Goal: Task Accomplishment & Management: Use online tool/utility

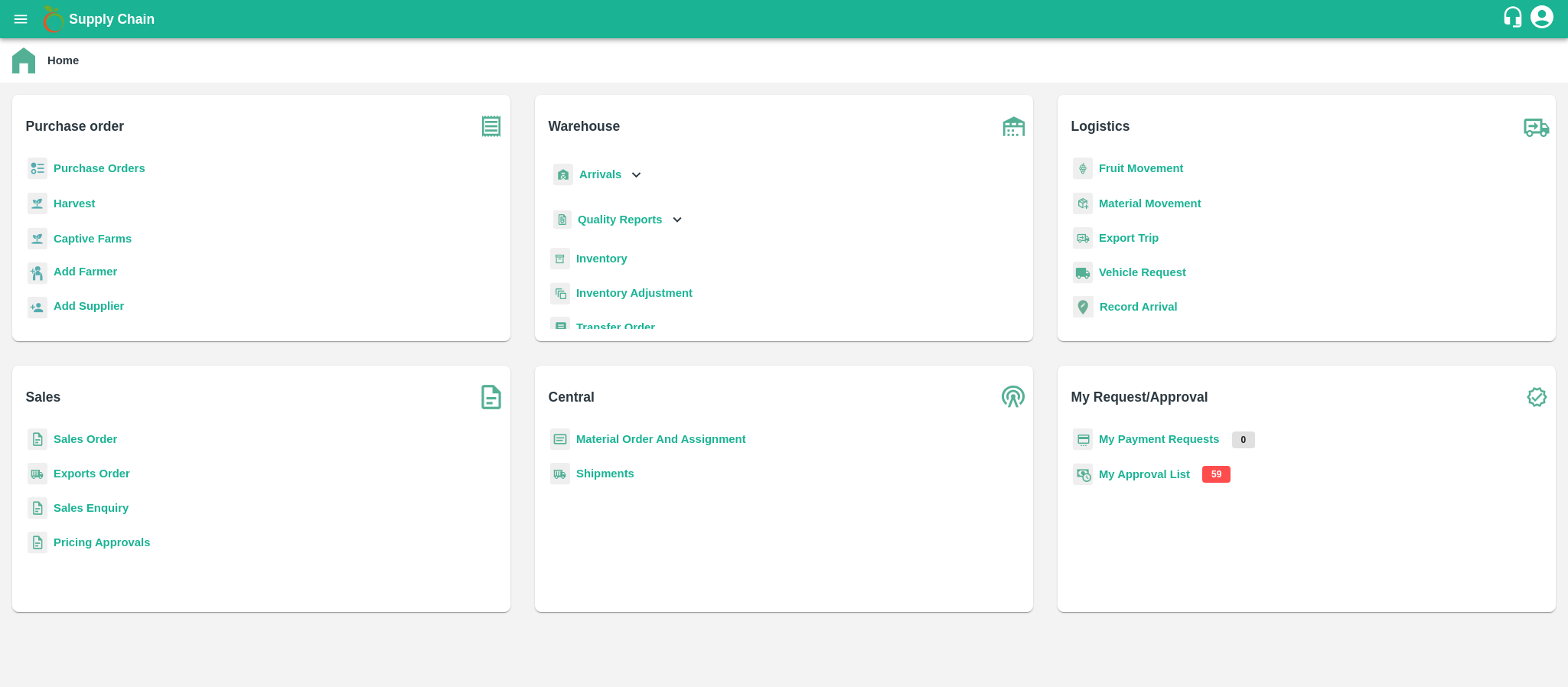
click at [1125, 472] on b "My Approval List" at bounding box center [1144, 473] width 91 height 12
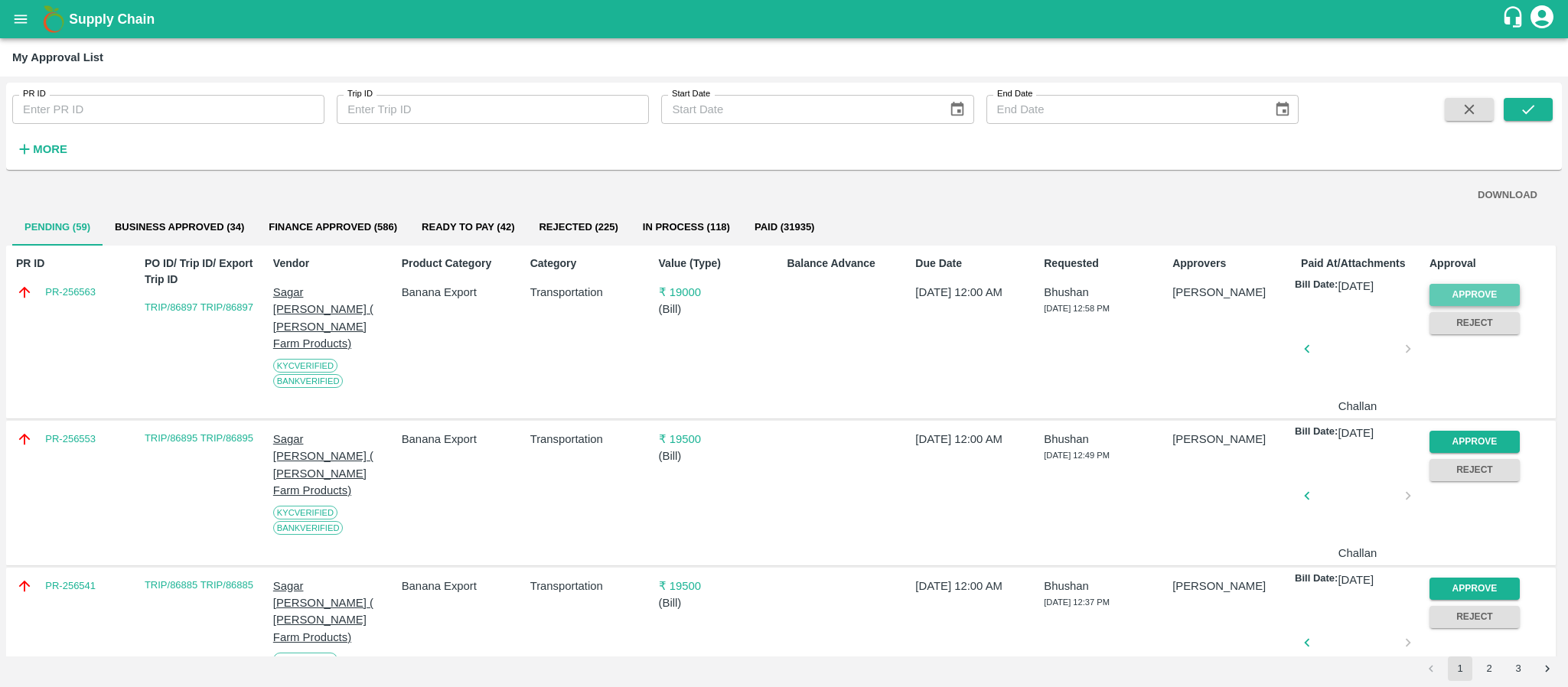
click at [1483, 292] on button "Approve" at bounding box center [1475, 295] width 91 height 22
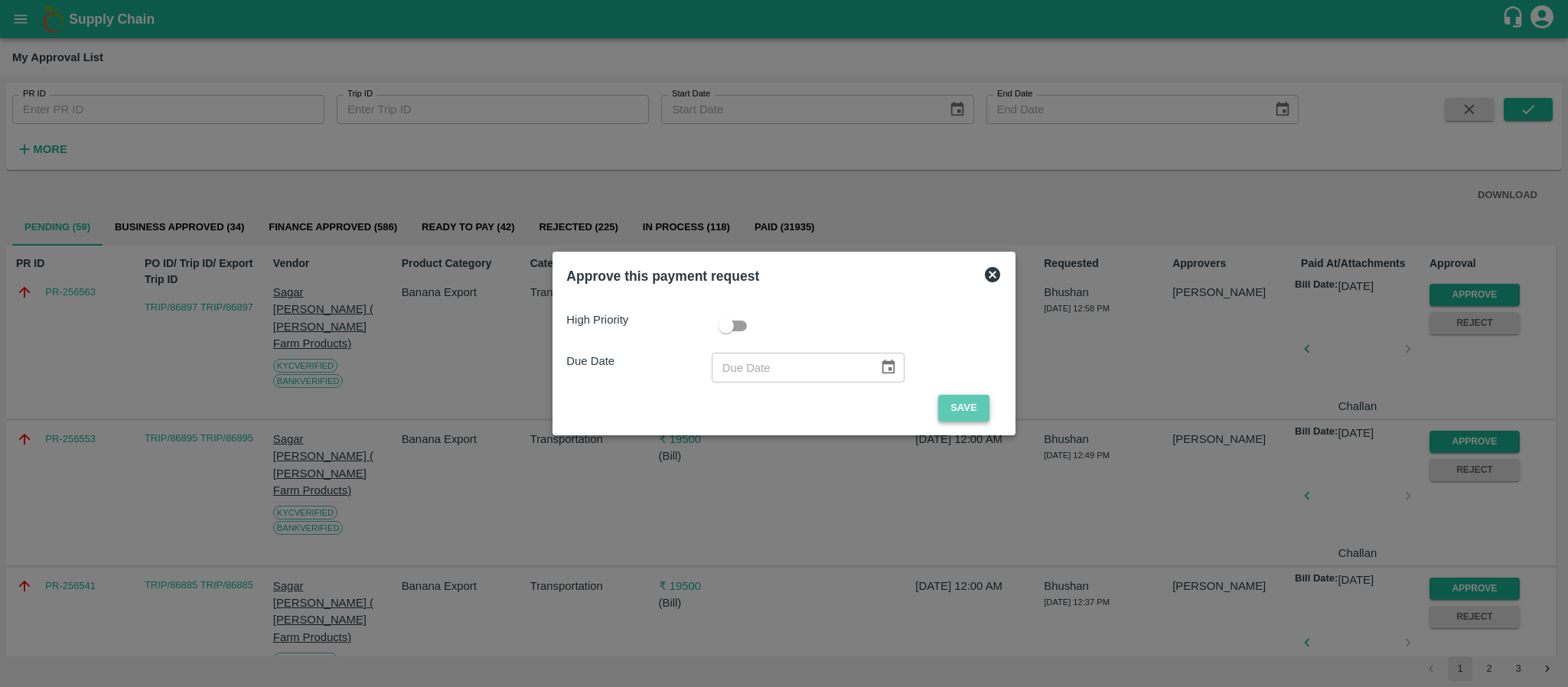
click at [959, 402] on button "Save" at bounding box center [963, 408] width 51 height 27
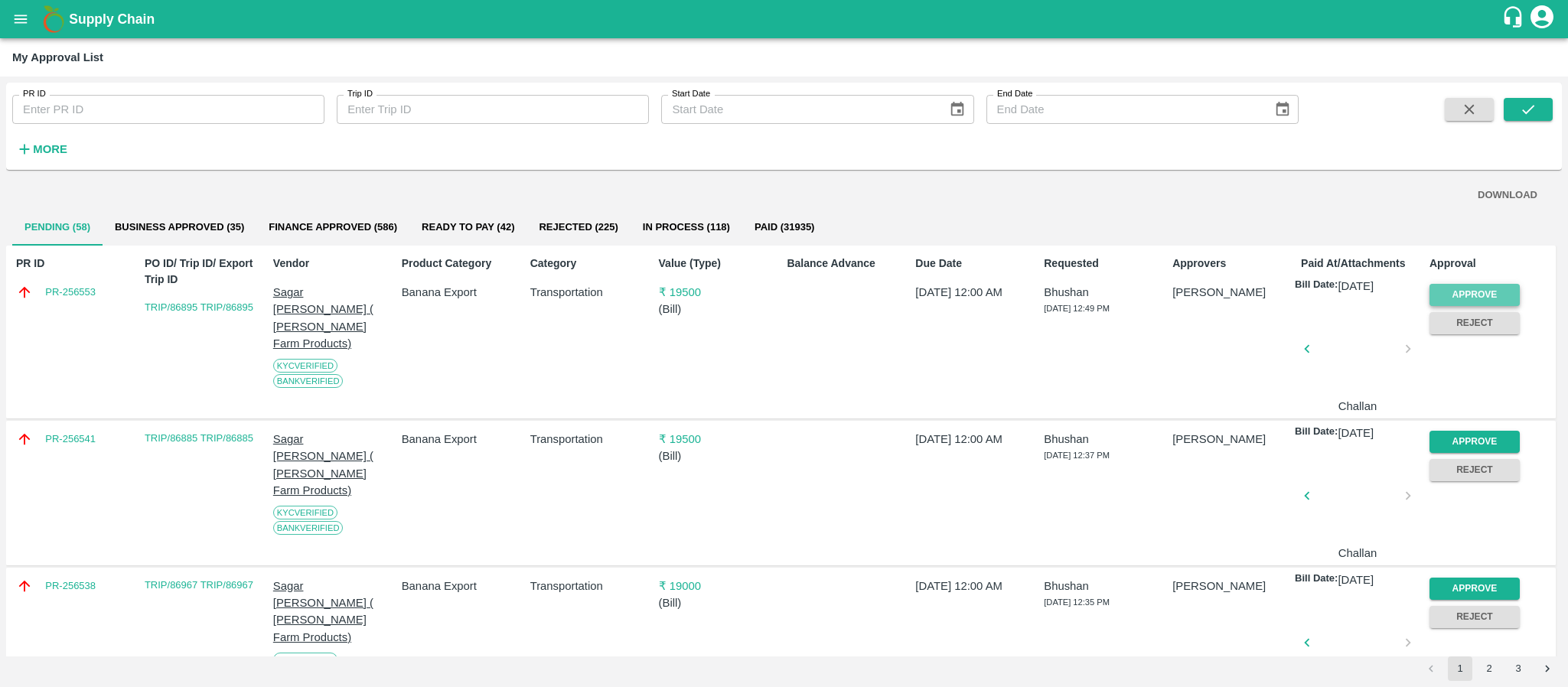
click at [1479, 292] on button "Approve" at bounding box center [1475, 295] width 91 height 22
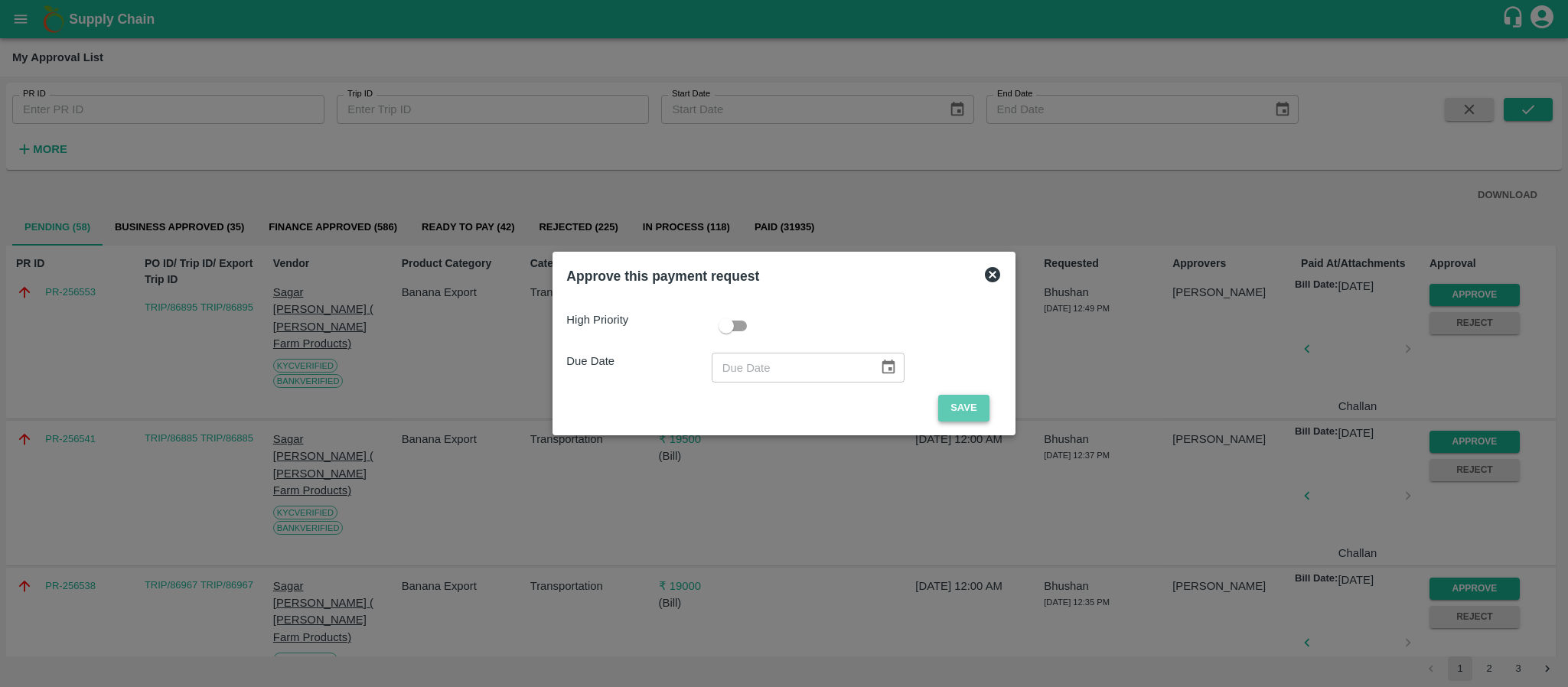
click at [971, 411] on button "Save" at bounding box center [963, 408] width 51 height 27
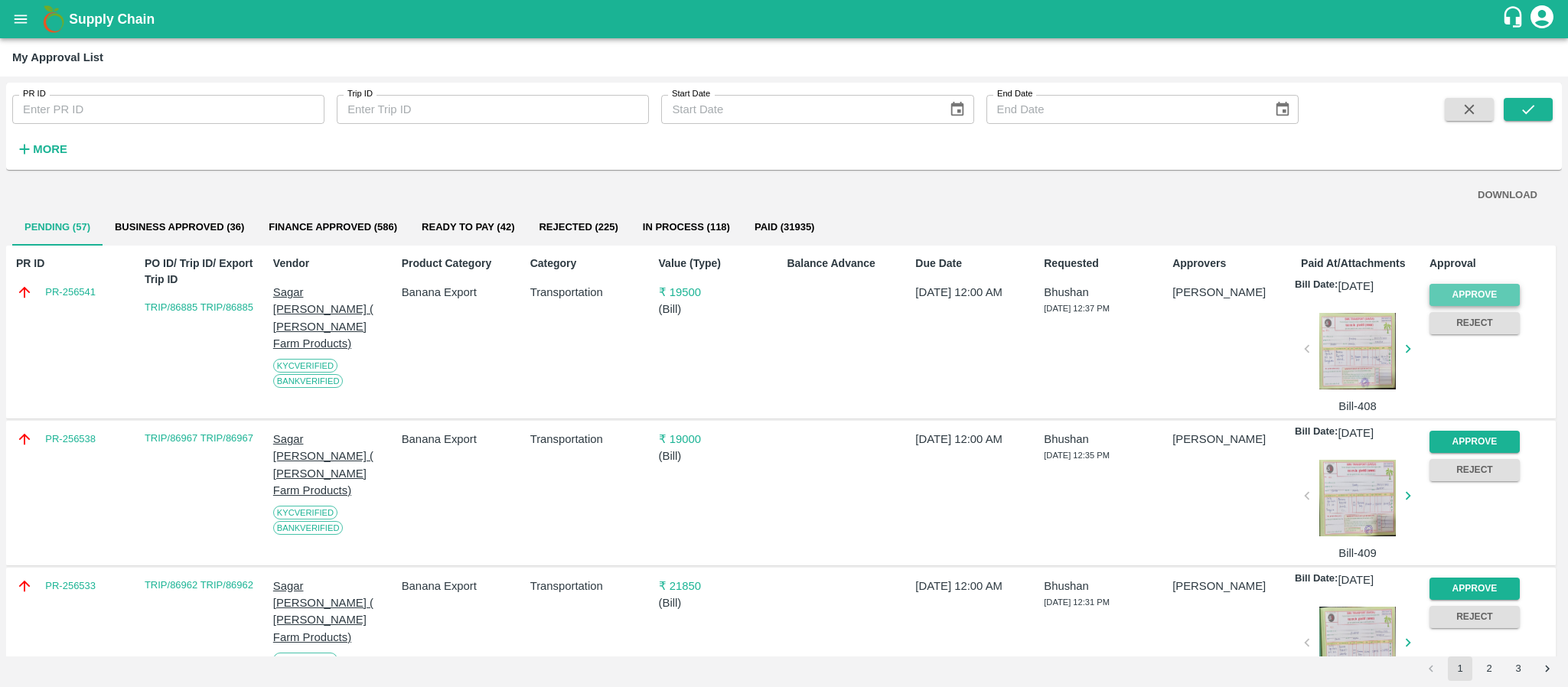
click at [1467, 292] on button "Approve" at bounding box center [1475, 295] width 91 height 22
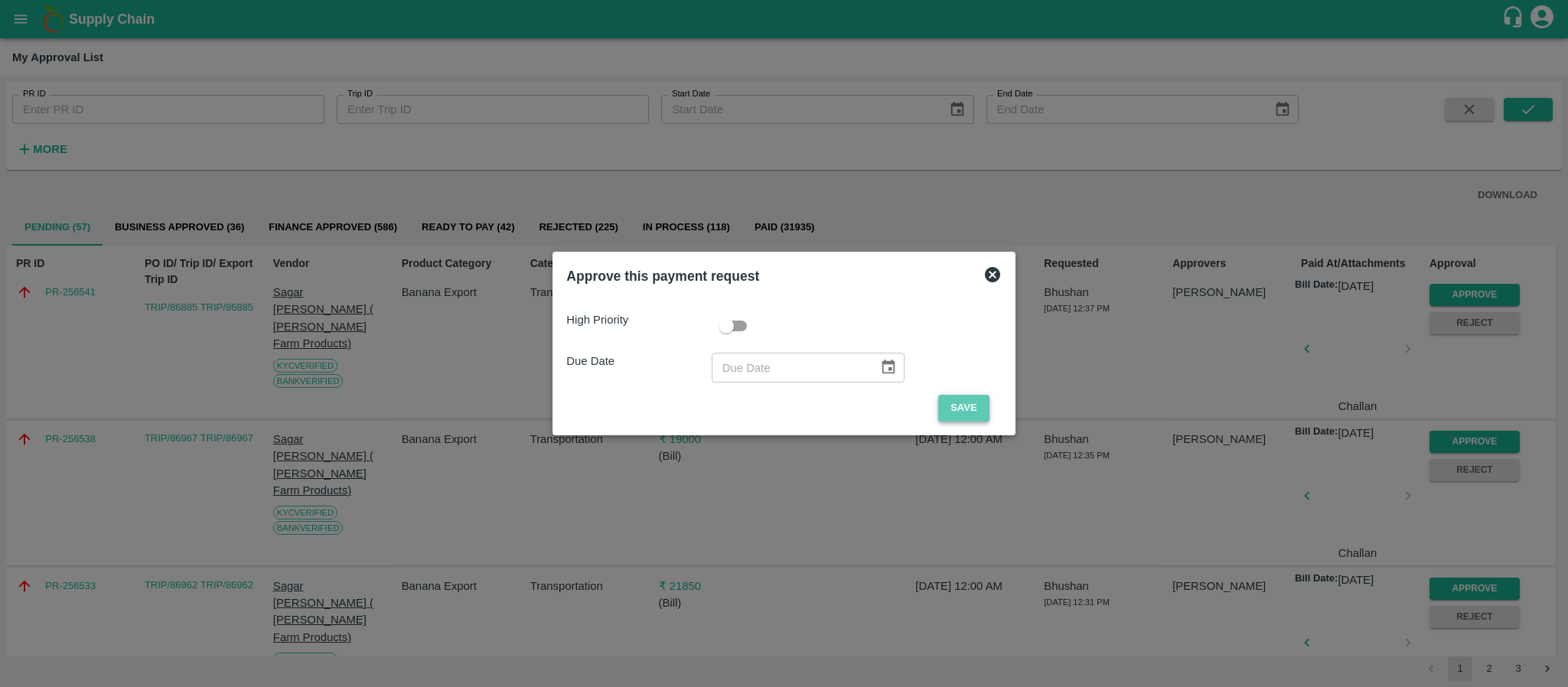
click at [962, 411] on button "Save" at bounding box center [963, 408] width 51 height 27
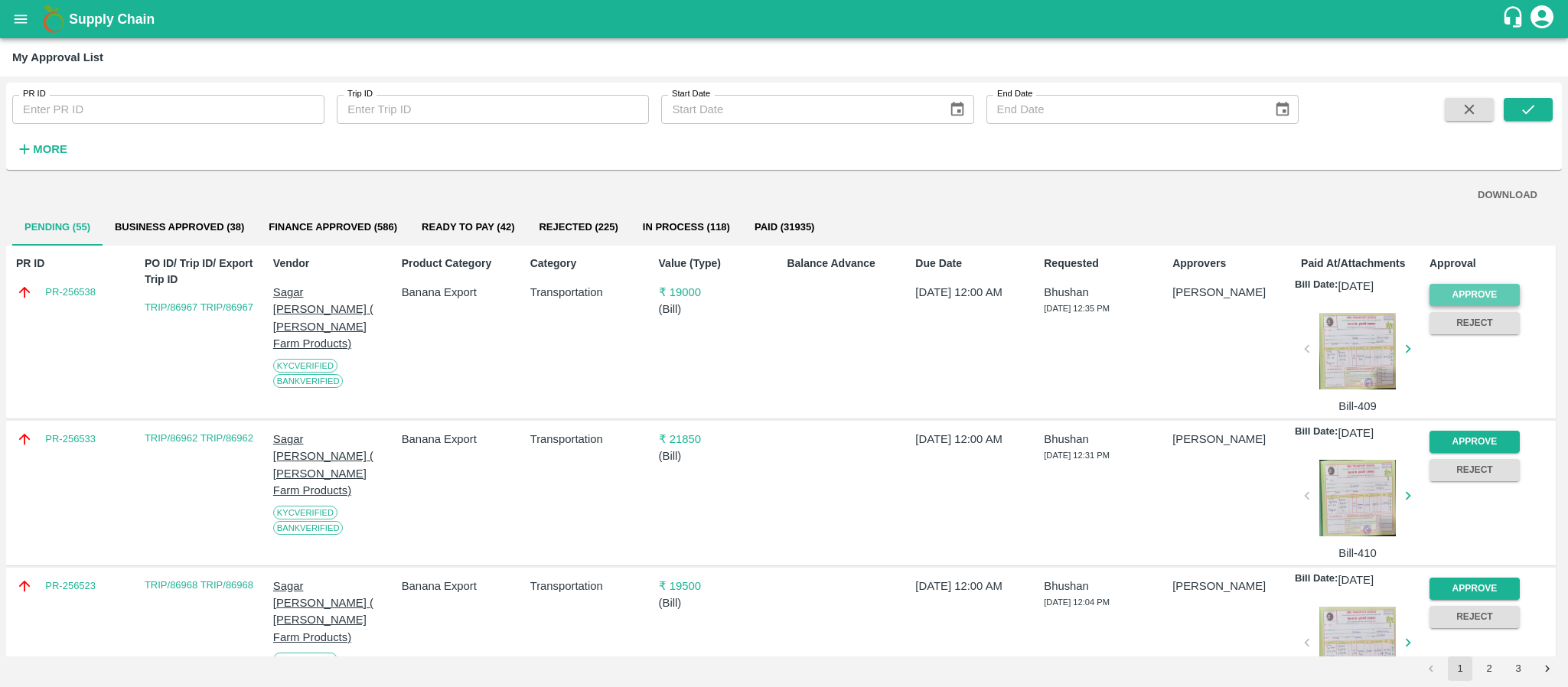
click at [1472, 287] on button "Approve" at bounding box center [1475, 295] width 91 height 22
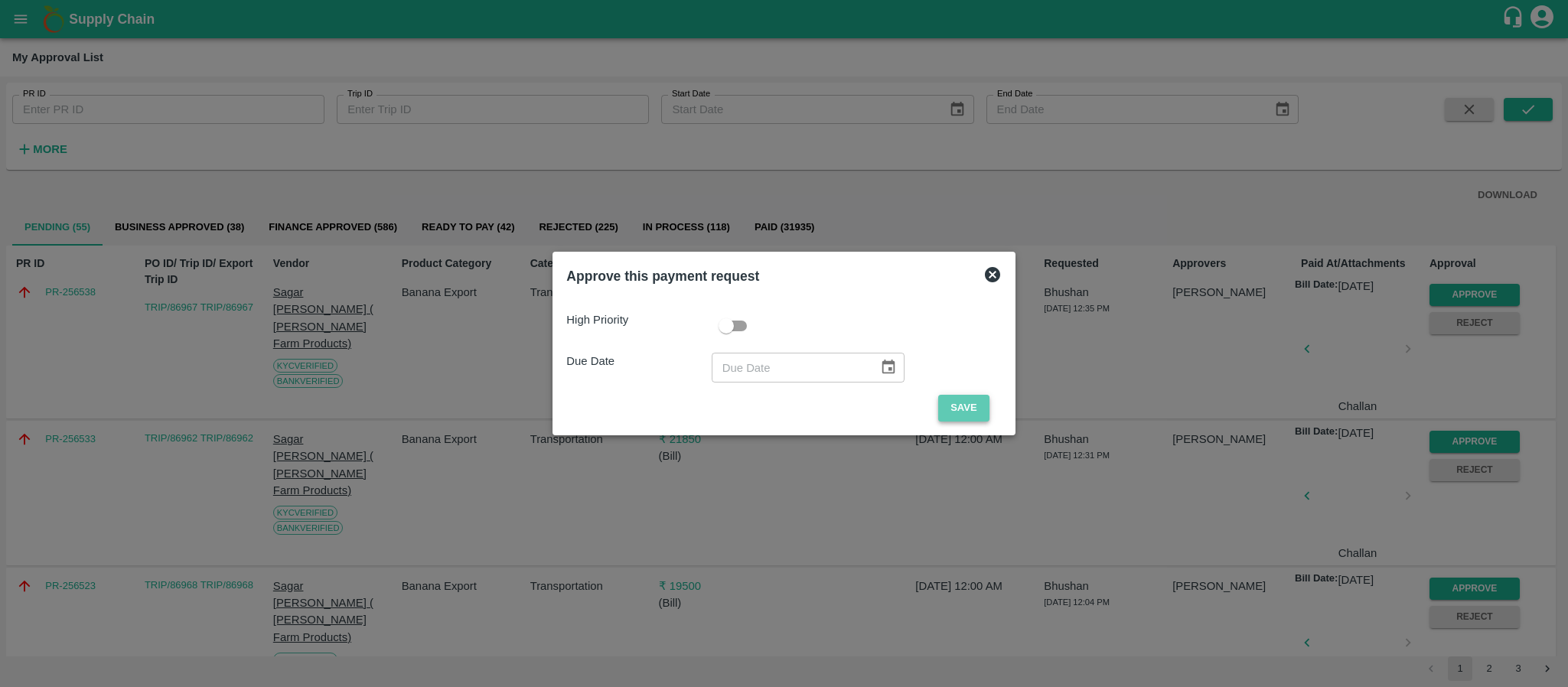
click at [953, 400] on button "Save" at bounding box center [963, 408] width 51 height 27
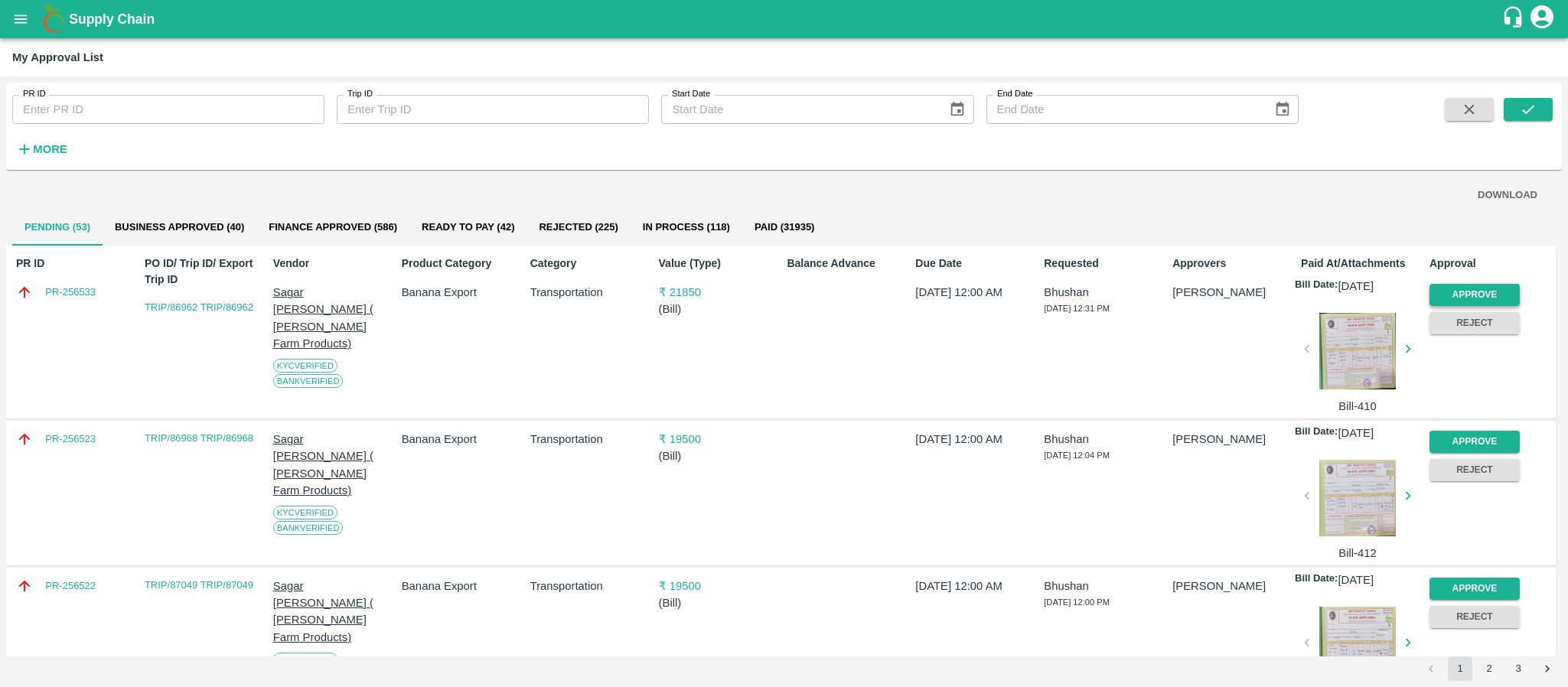
click at [1488, 291] on button "Approve" at bounding box center [1475, 295] width 91 height 22
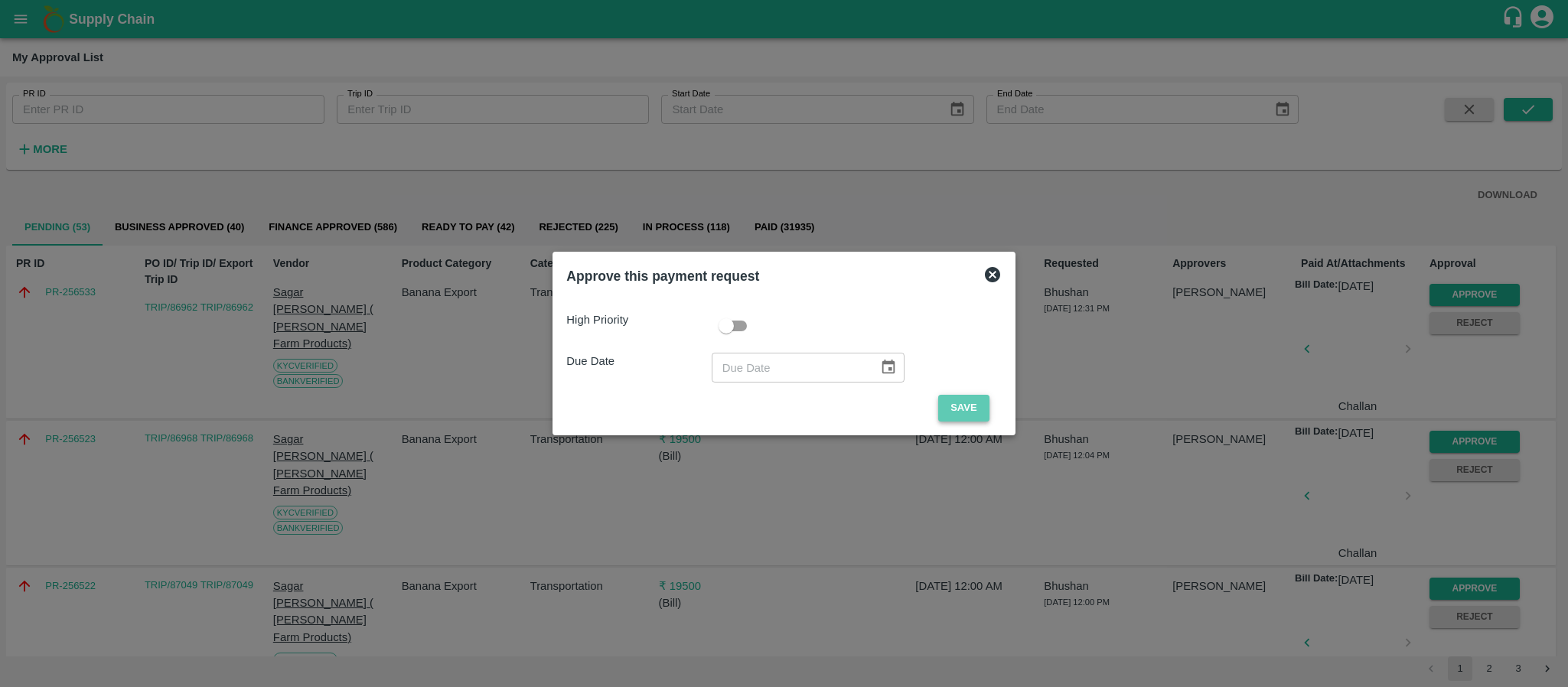
click at [946, 401] on button "Save" at bounding box center [963, 408] width 51 height 27
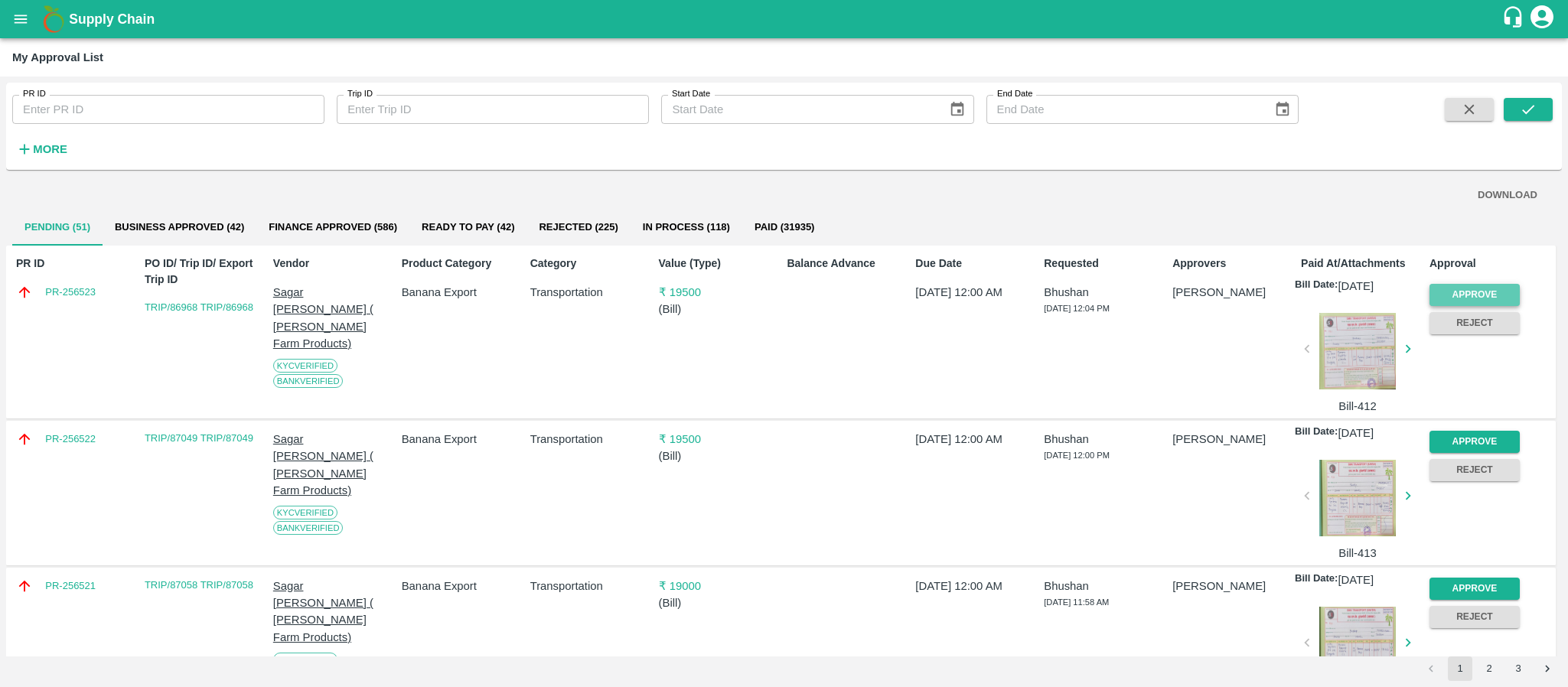
click at [1467, 291] on button "Approve" at bounding box center [1475, 295] width 91 height 22
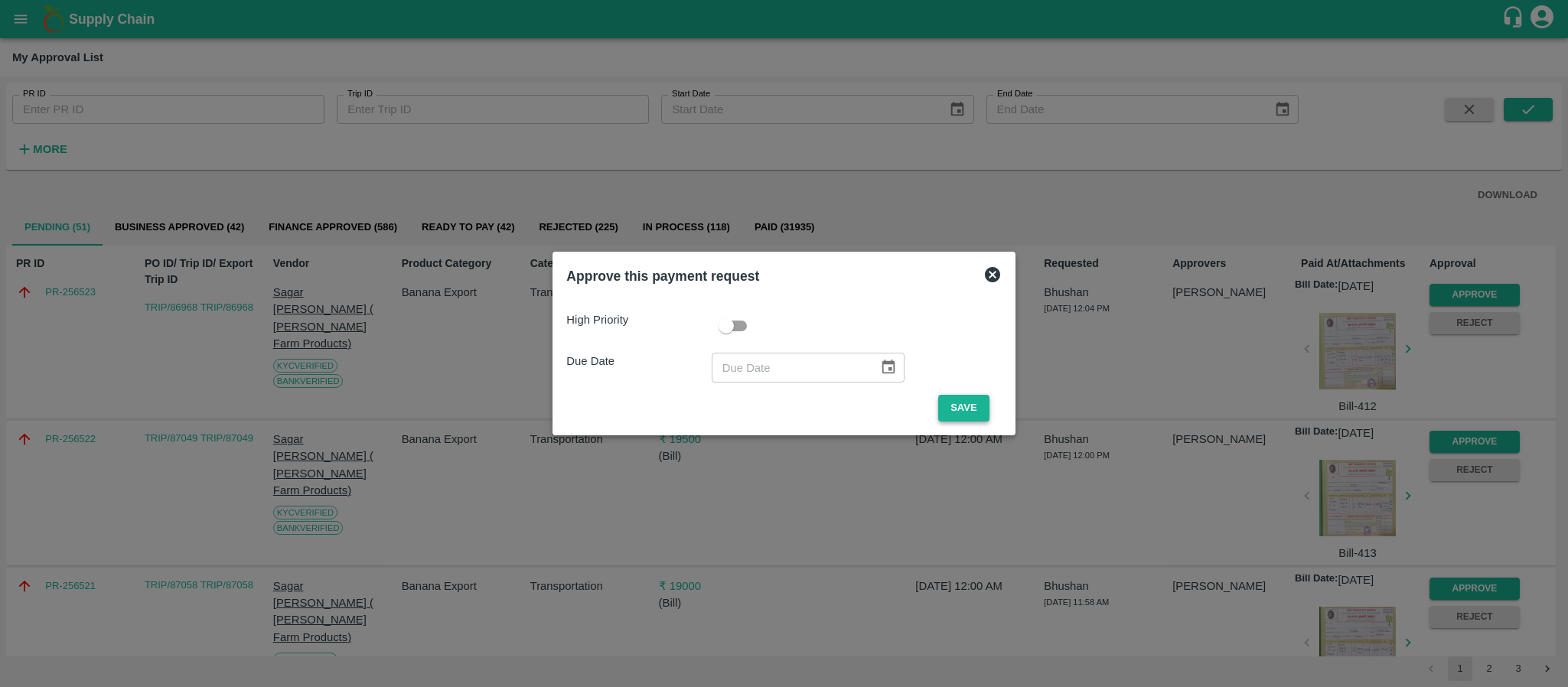
click at [953, 404] on button "Save" at bounding box center [963, 408] width 51 height 27
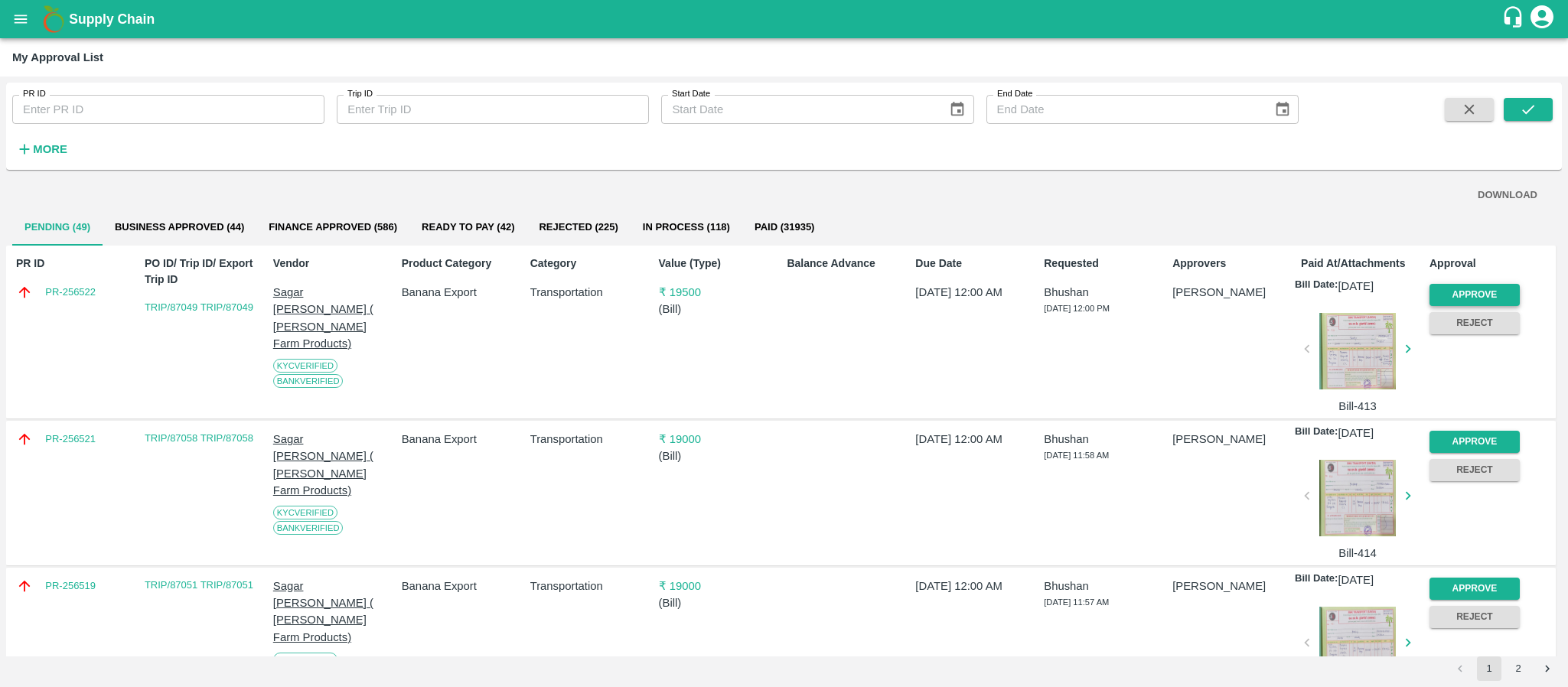
click at [1456, 286] on button "Approve" at bounding box center [1475, 295] width 91 height 22
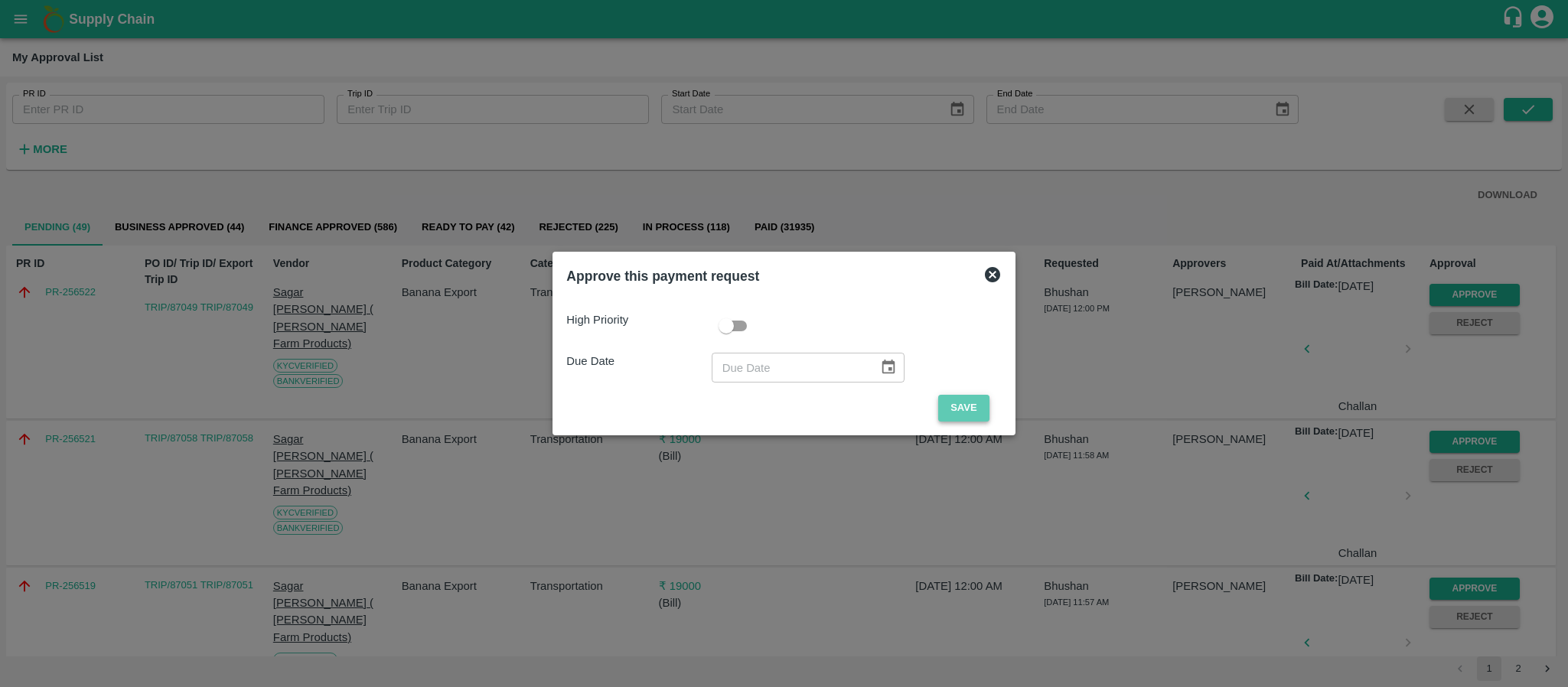
click at [942, 406] on button "Save" at bounding box center [963, 408] width 51 height 27
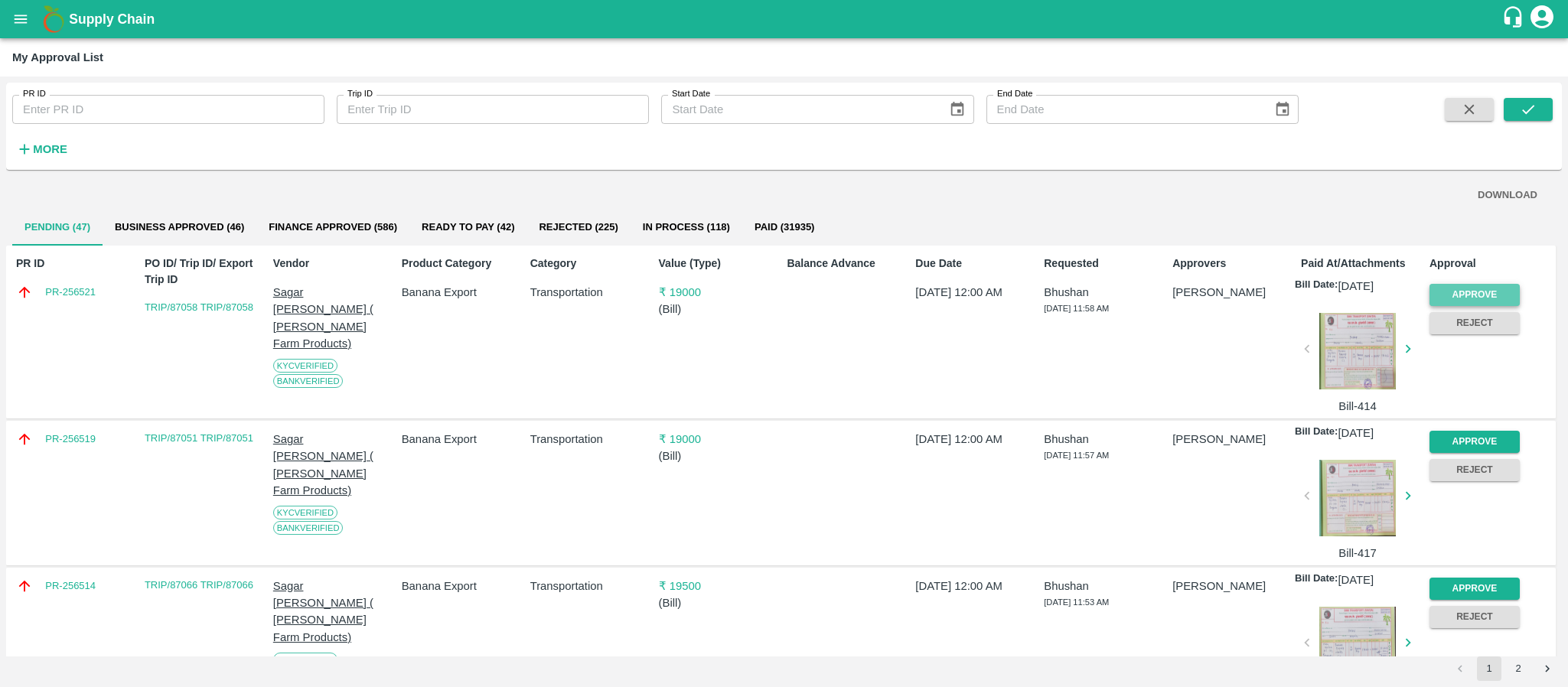
click at [1483, 291] on button "Approve" at bounding box center [1475, 295] width 91 height 22
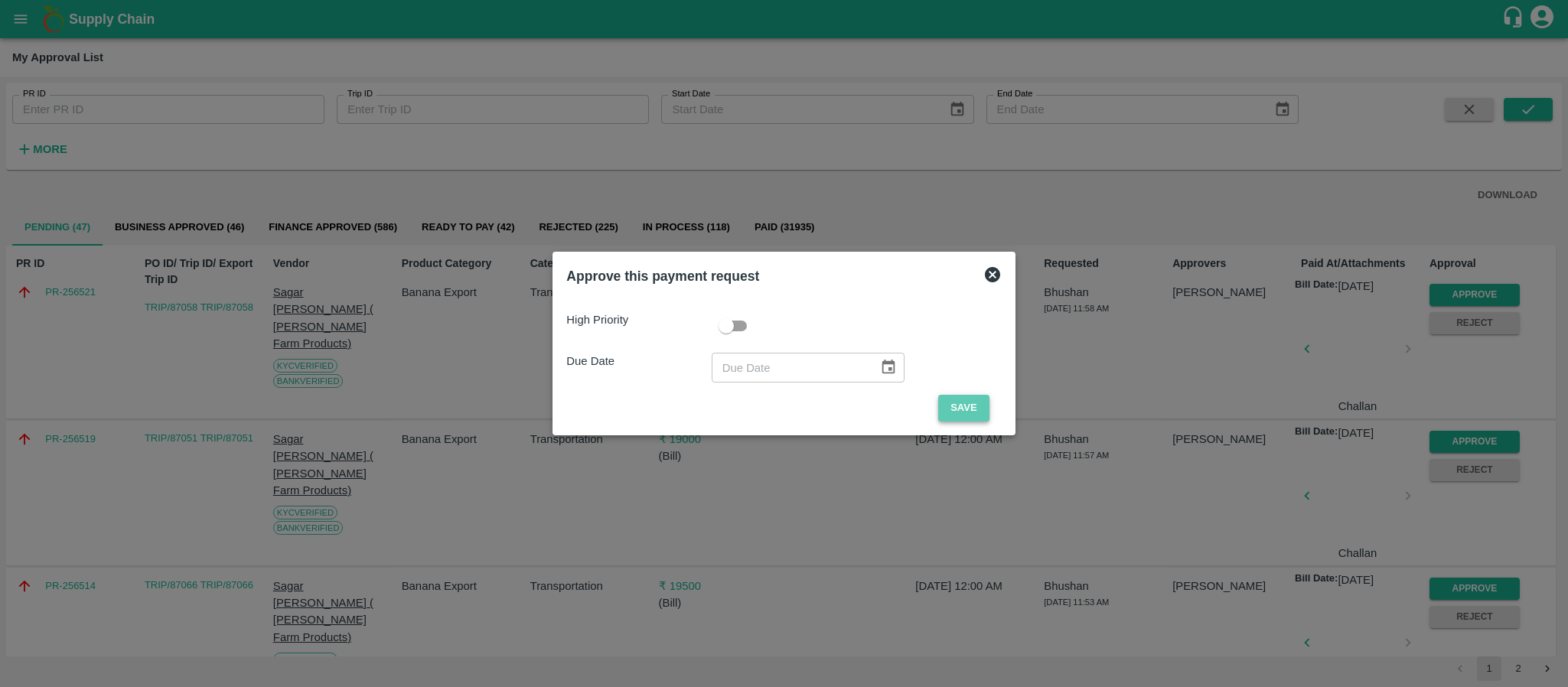
click at [959, 401] on button "Save" at bounding box center [963, 408] width 51 height 27
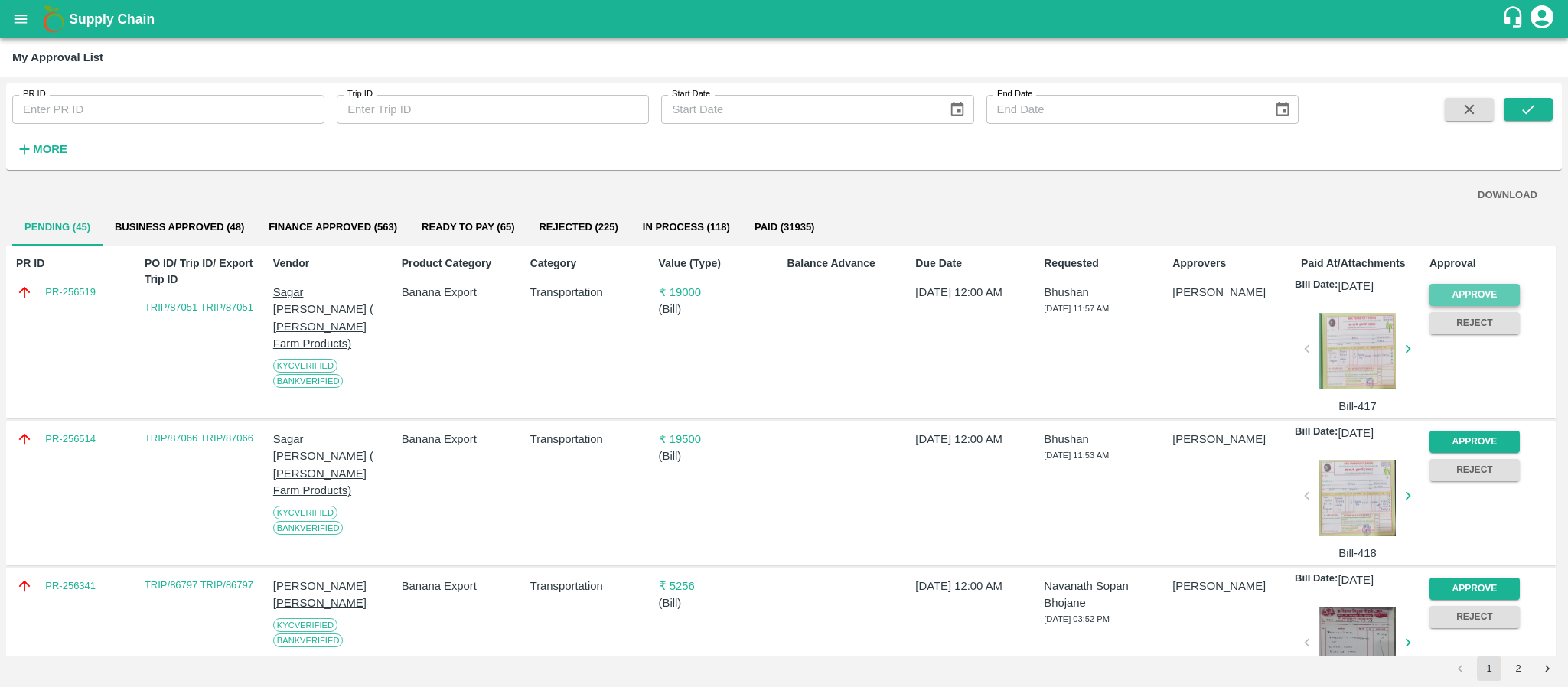
click at [1461, 297] on button "Approve" at bounding box center [1475, 295] width 91 height 22
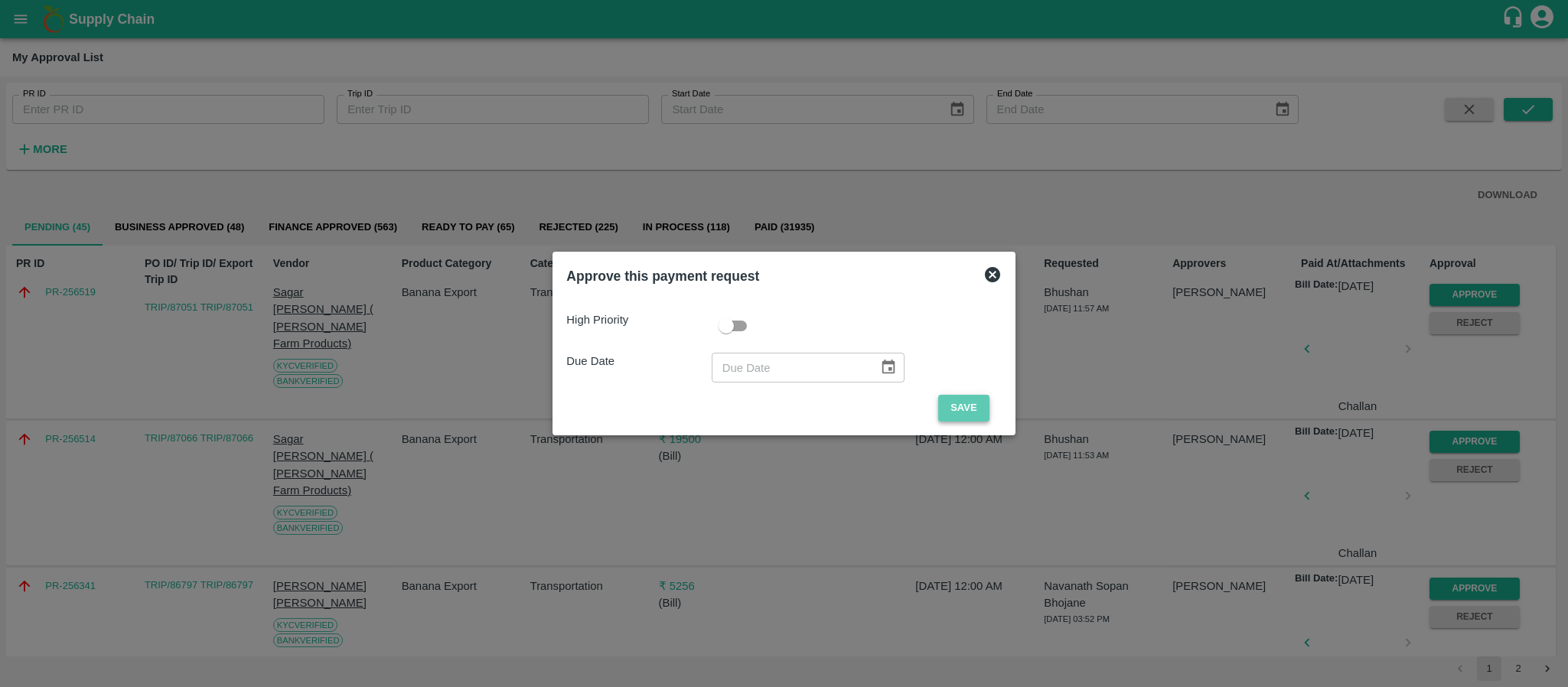
click at [956, 401] on button "Save" at bounding box center [963, 408] width 51 height 27
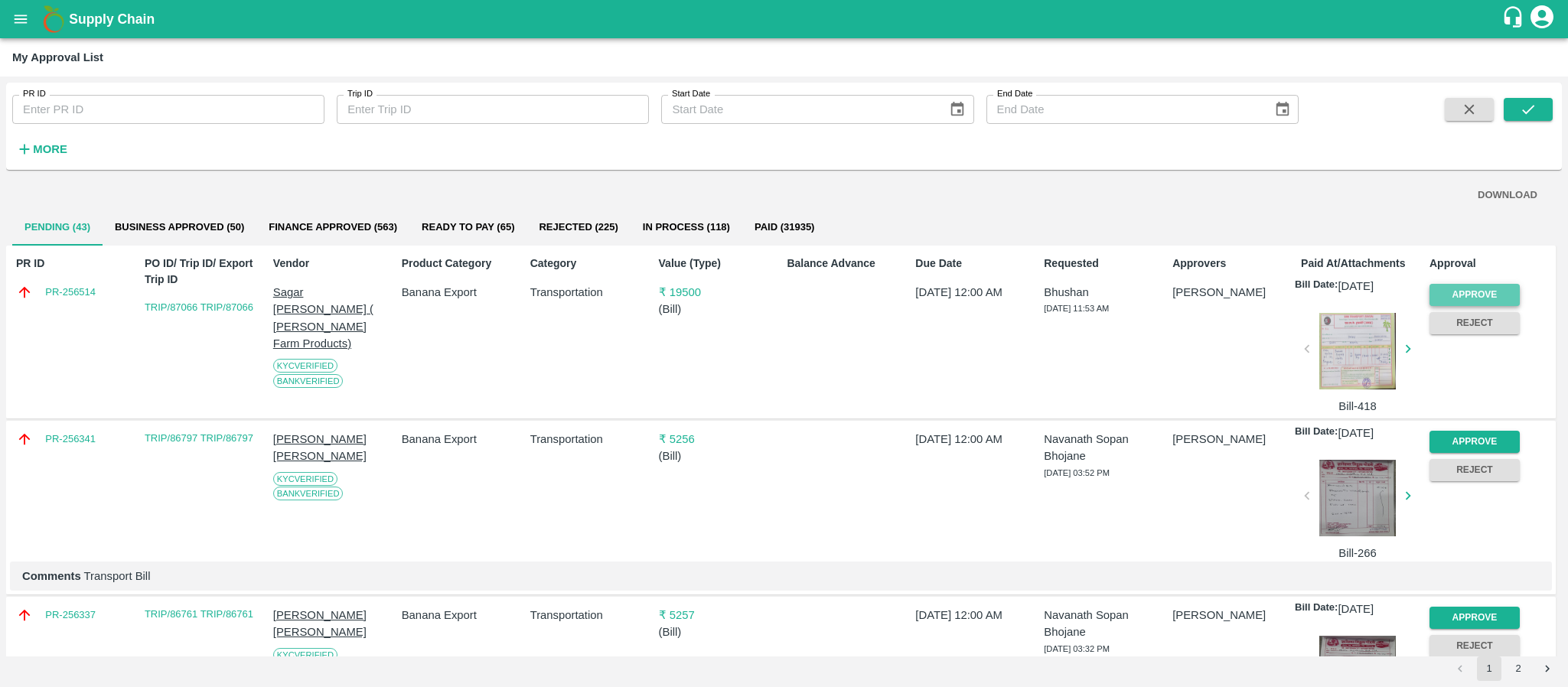
click at [1478, 289] on button "Approve" at bounding box center [1475, 295] width 91 height 22
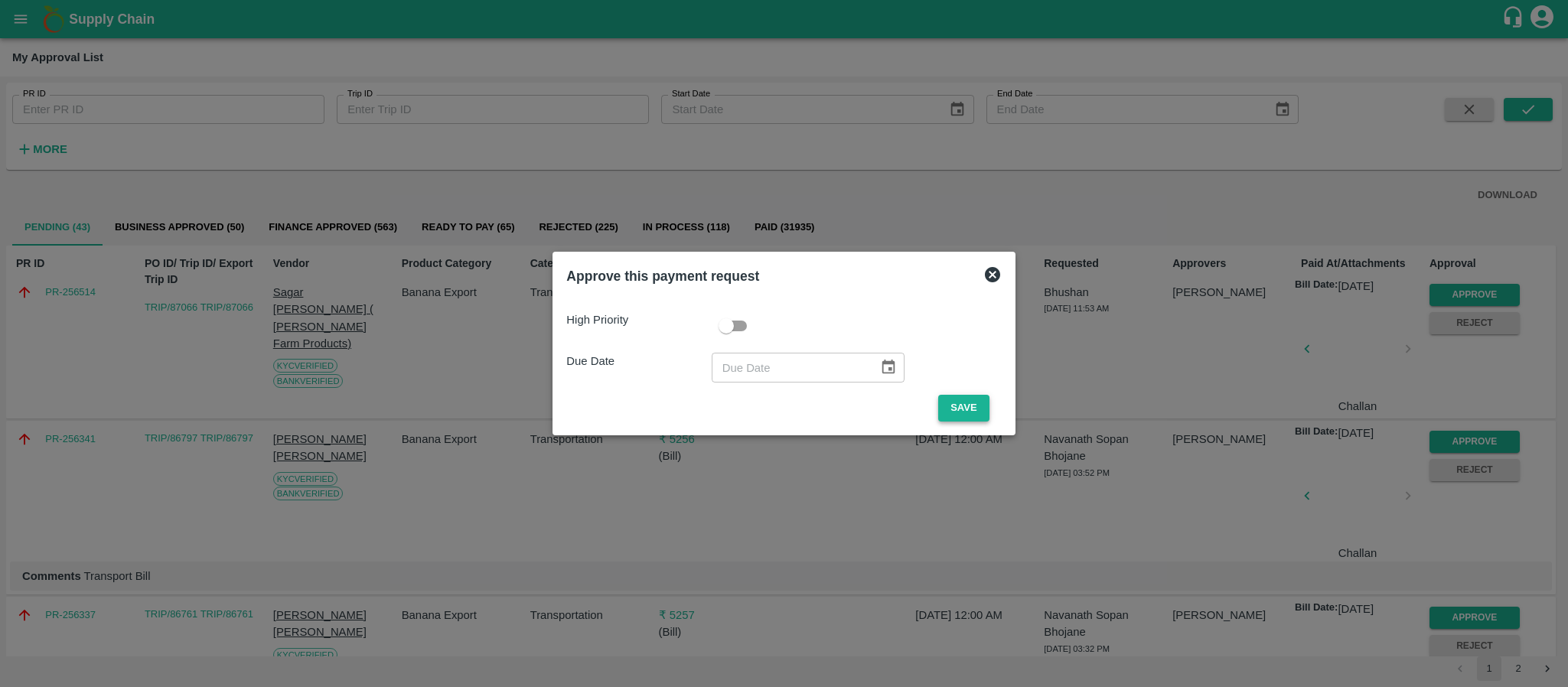
click at [976, 407] on button "Save" at bounding box center [963, 408] width 51 height 27
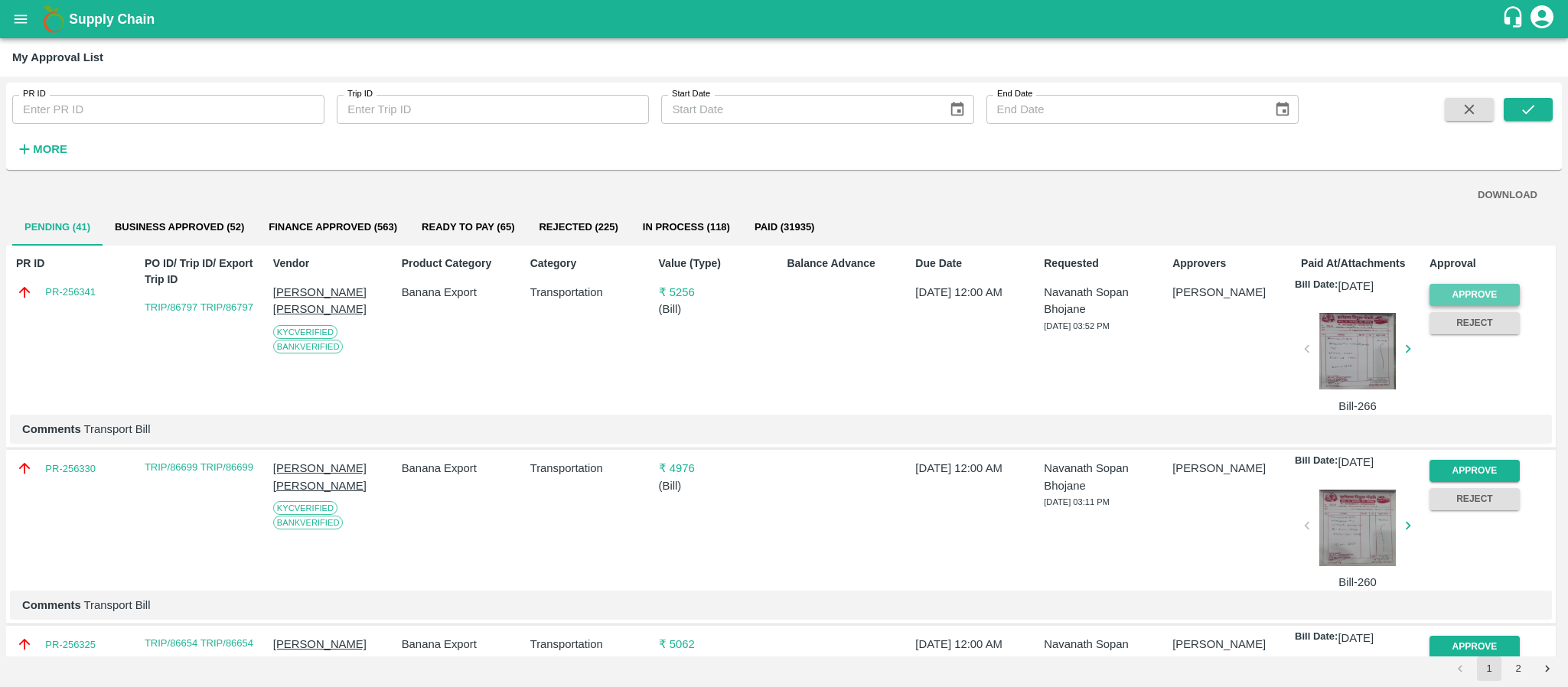
click at [1470, 296] on button "Approve" at bounding box center [1475, 295] width 91 height 22
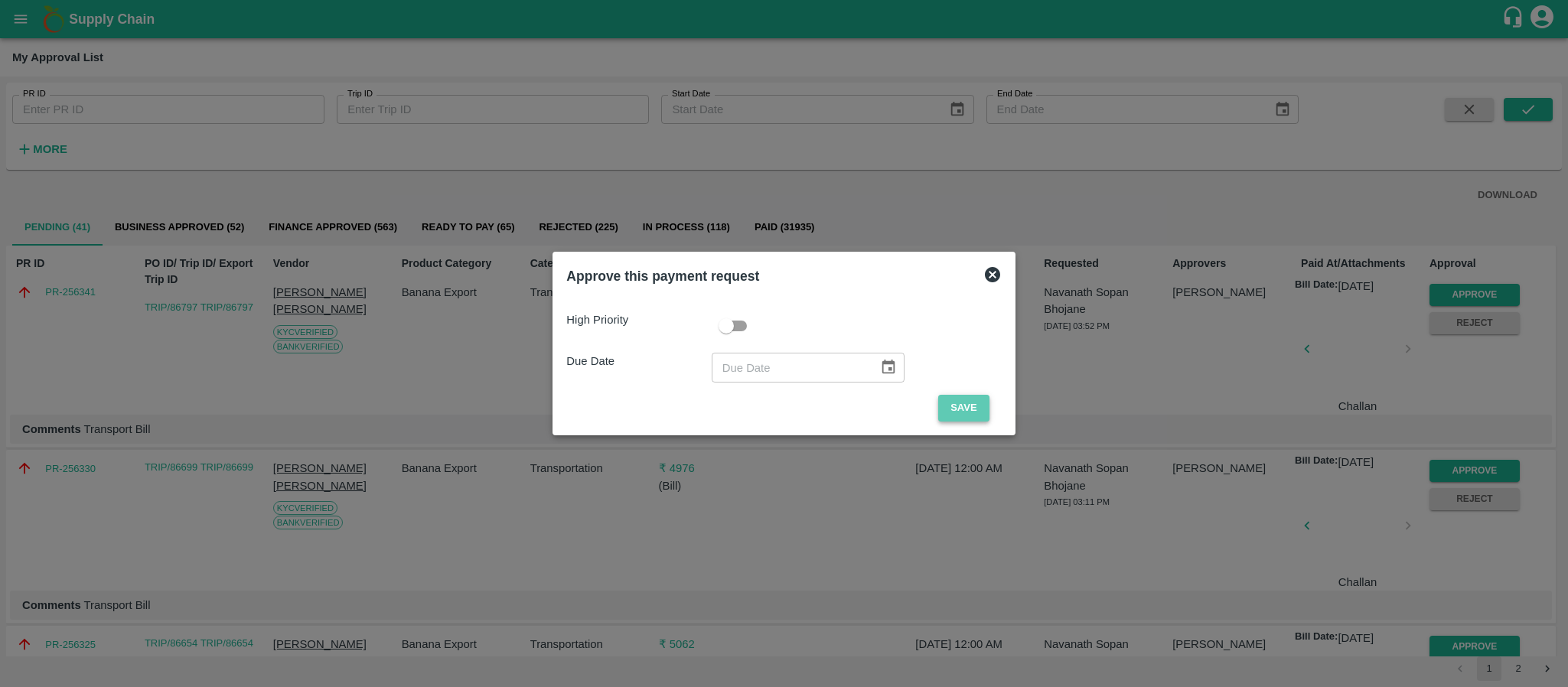
click at [957, 406] on button "Save" at bounding box center [963, 408] width 51 height 27
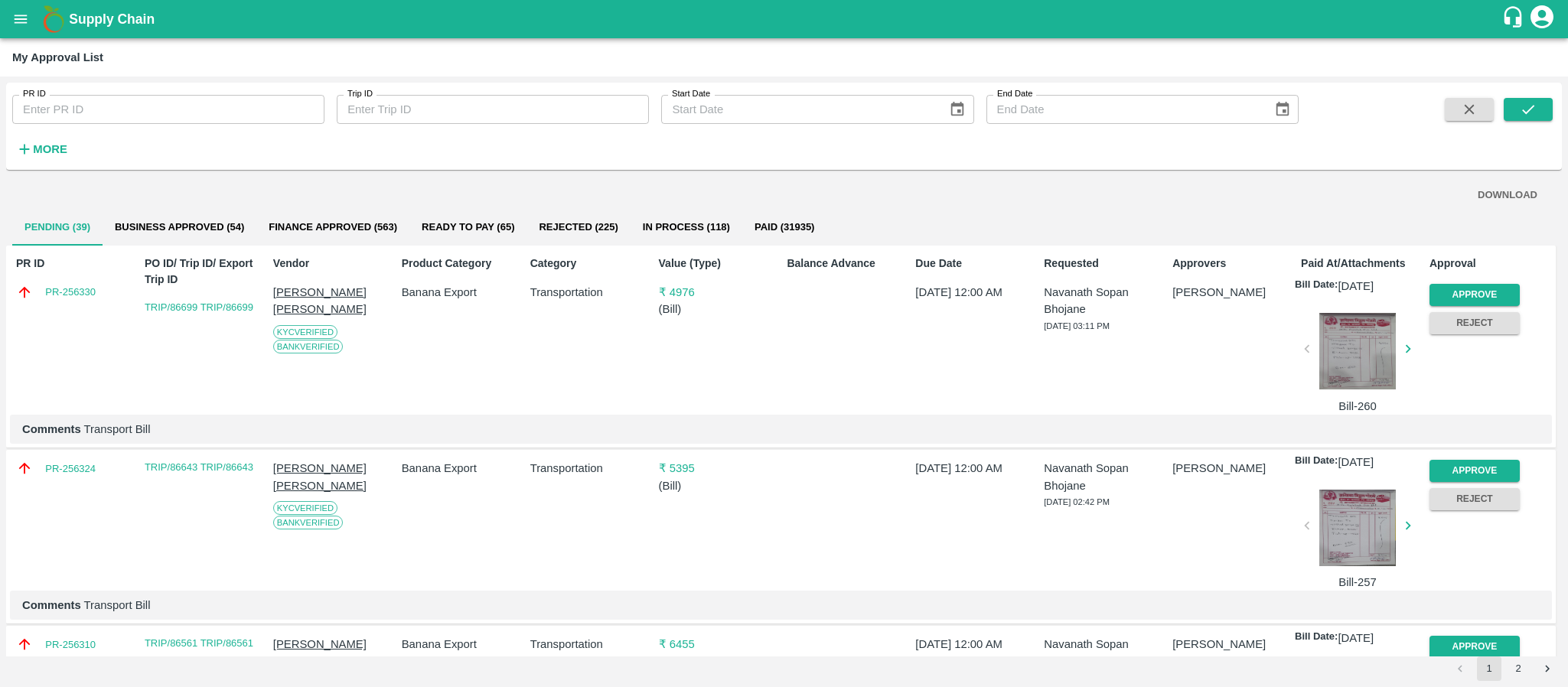
click at [1460, 307] on div "Reject" at bounding box center [1471, 320] width 96 height 29
click at [1492, 285] on button "Approve" at bounding box center [1475, 295] width 91 height 22
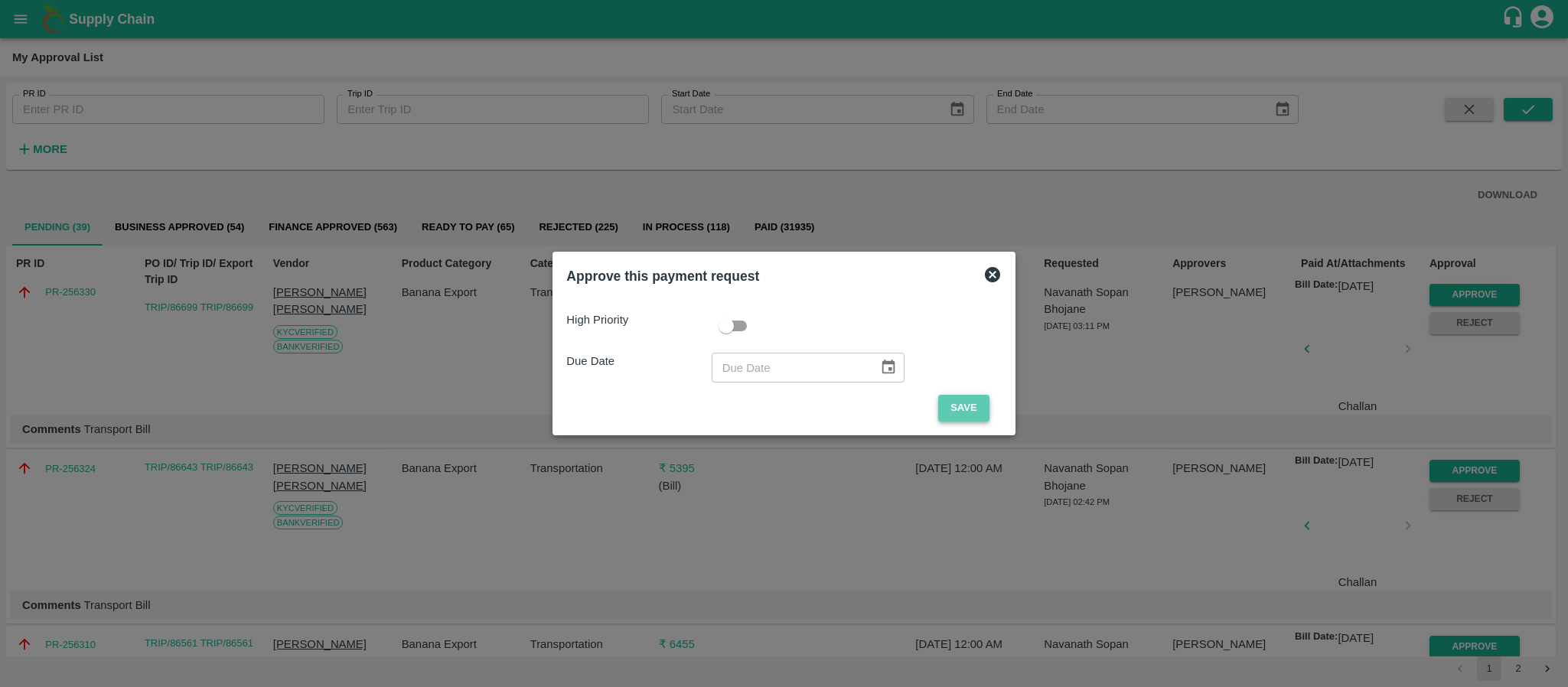
click at [962, 395] on button "Save" at bounding box center [963, 408] width 51 height 27
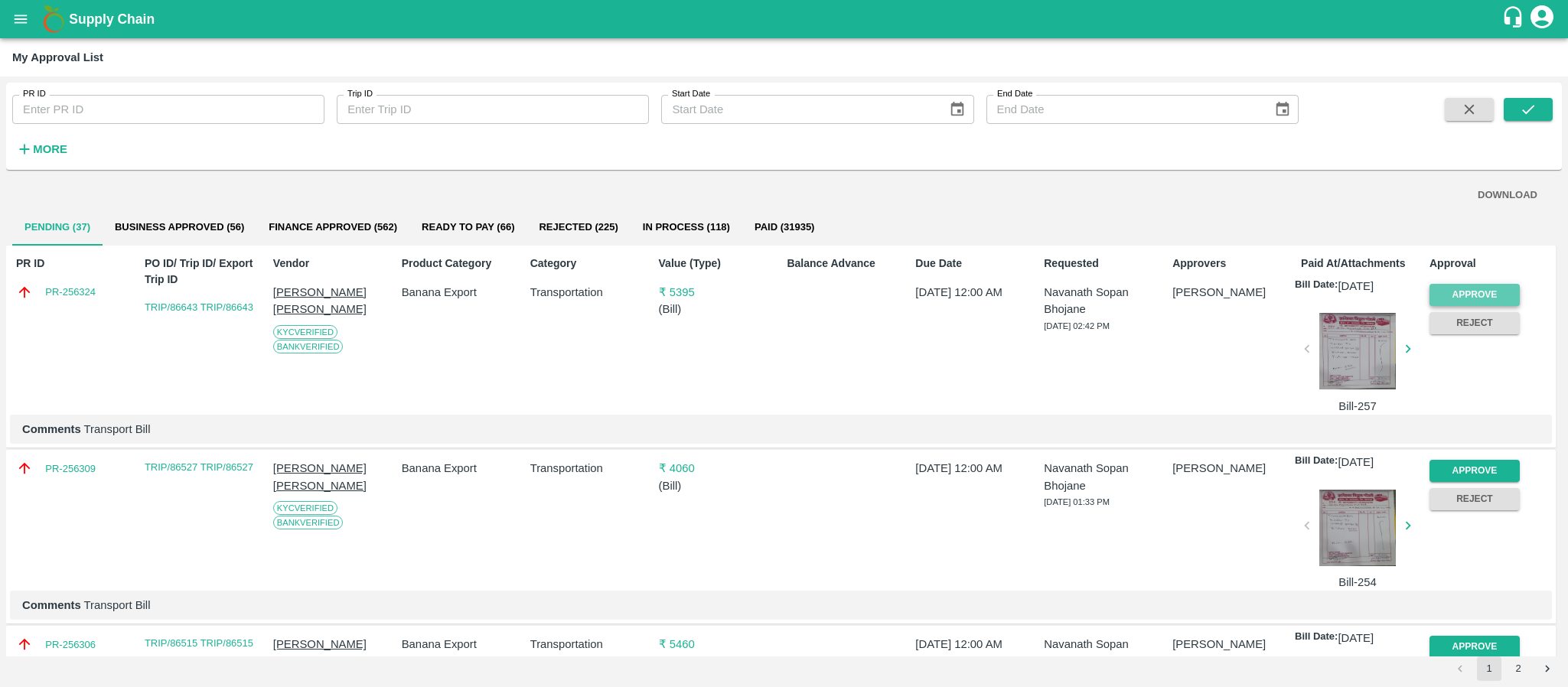
click at [1451, 289] on button "Approve" at bounding box center [1475, 295] width 91 height 22
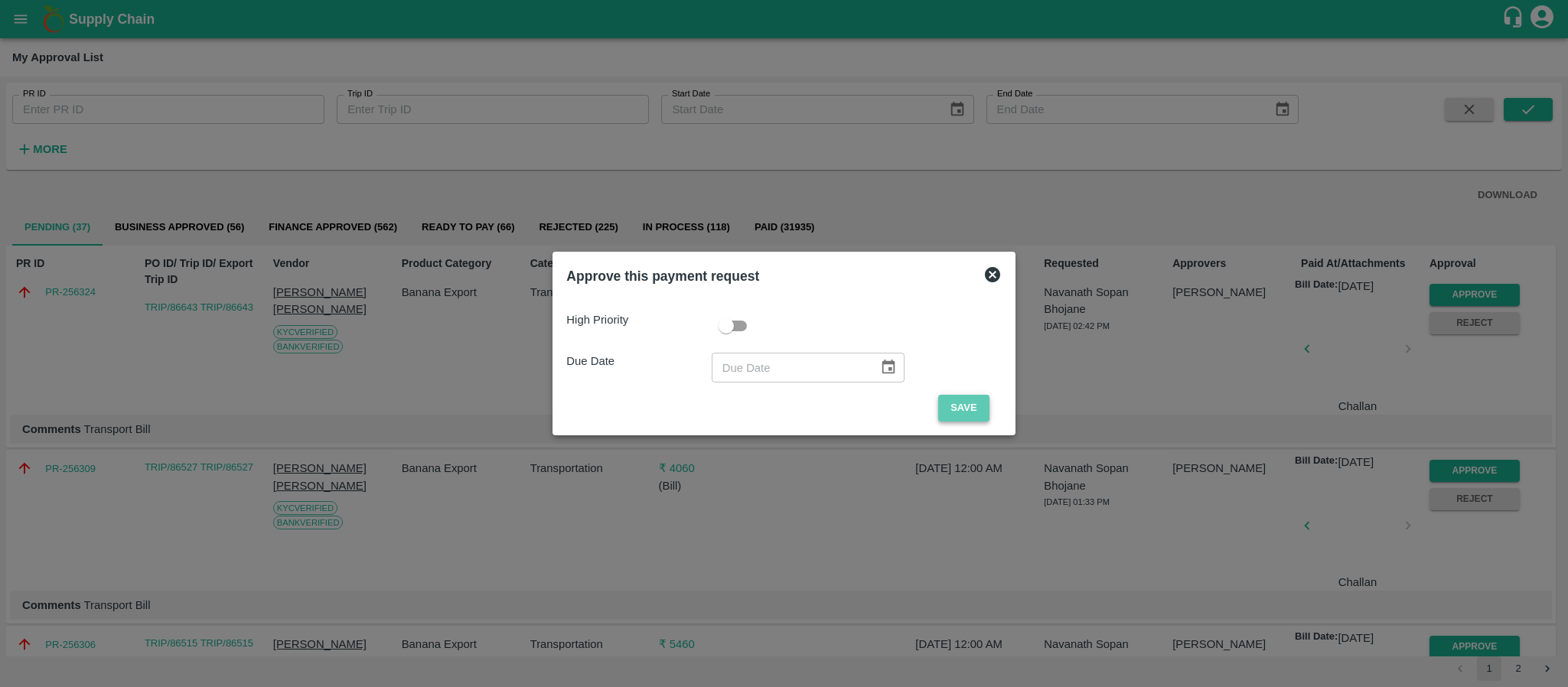
click at [959, 411] on button "Save" at bounding box center [963, 408] width 51 height 27
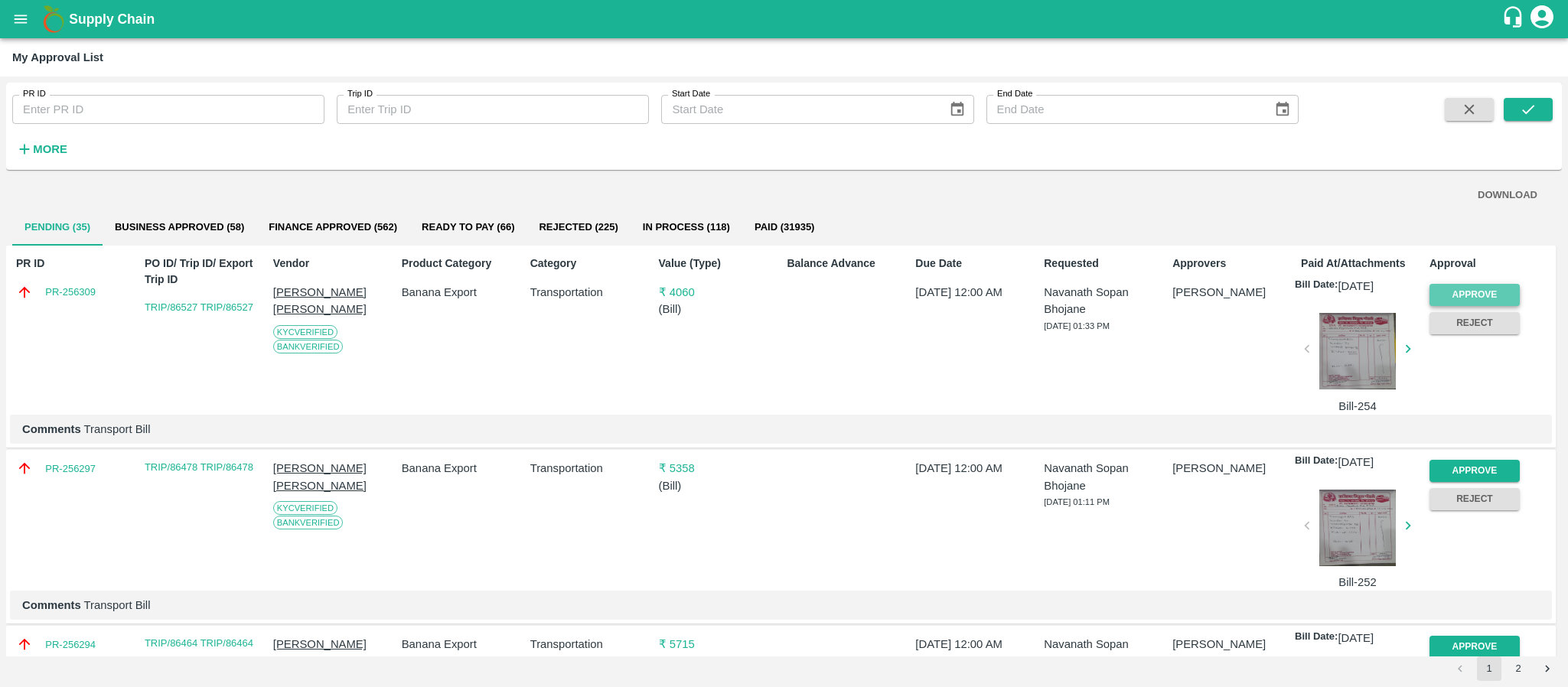
click at [1453, 286] on button "Approve" at bounding box center [1475, 295] width 91 height 22
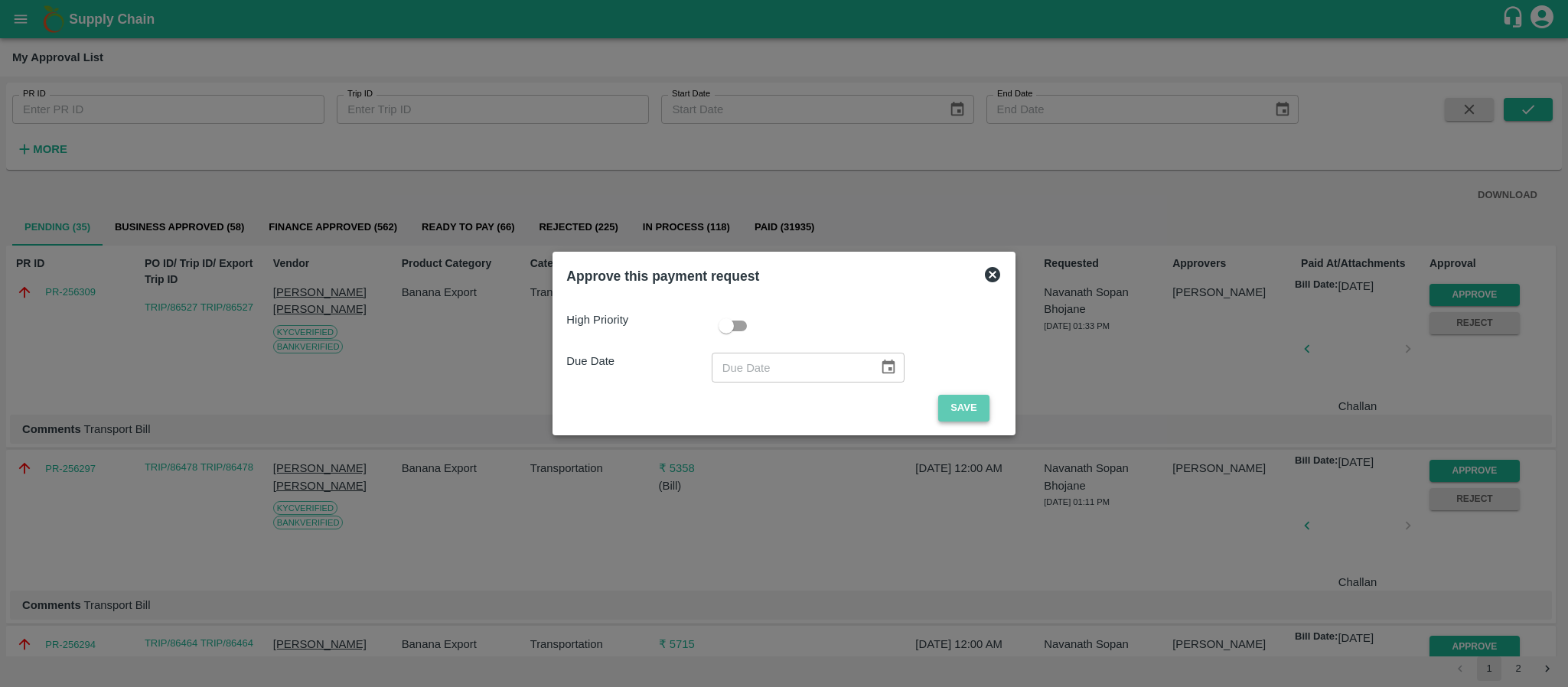
click at [958, 398] on button "Save" at bounding box center [963, 408] width 51 height 27
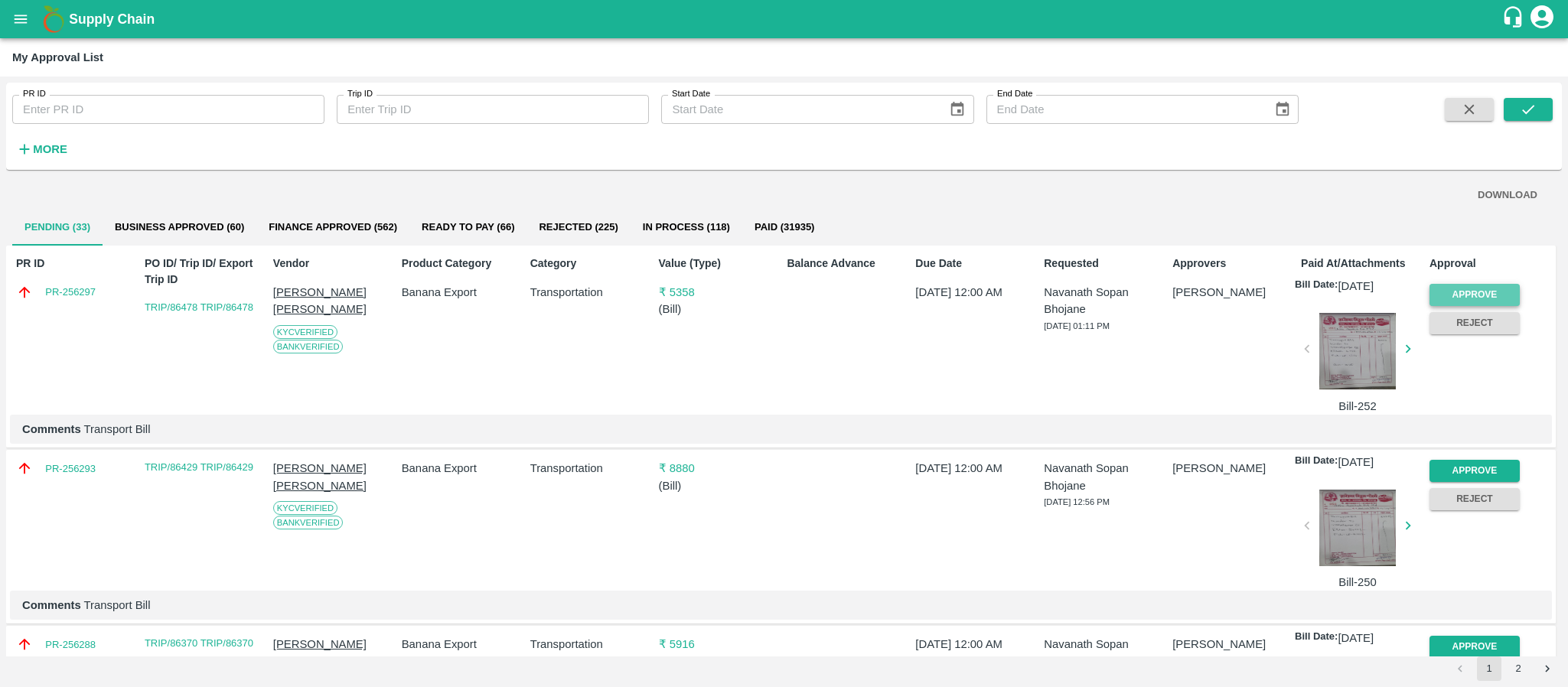
click at [1488, 289] on button "Approve" at bounding box center [1475, 295] width 91 height 22
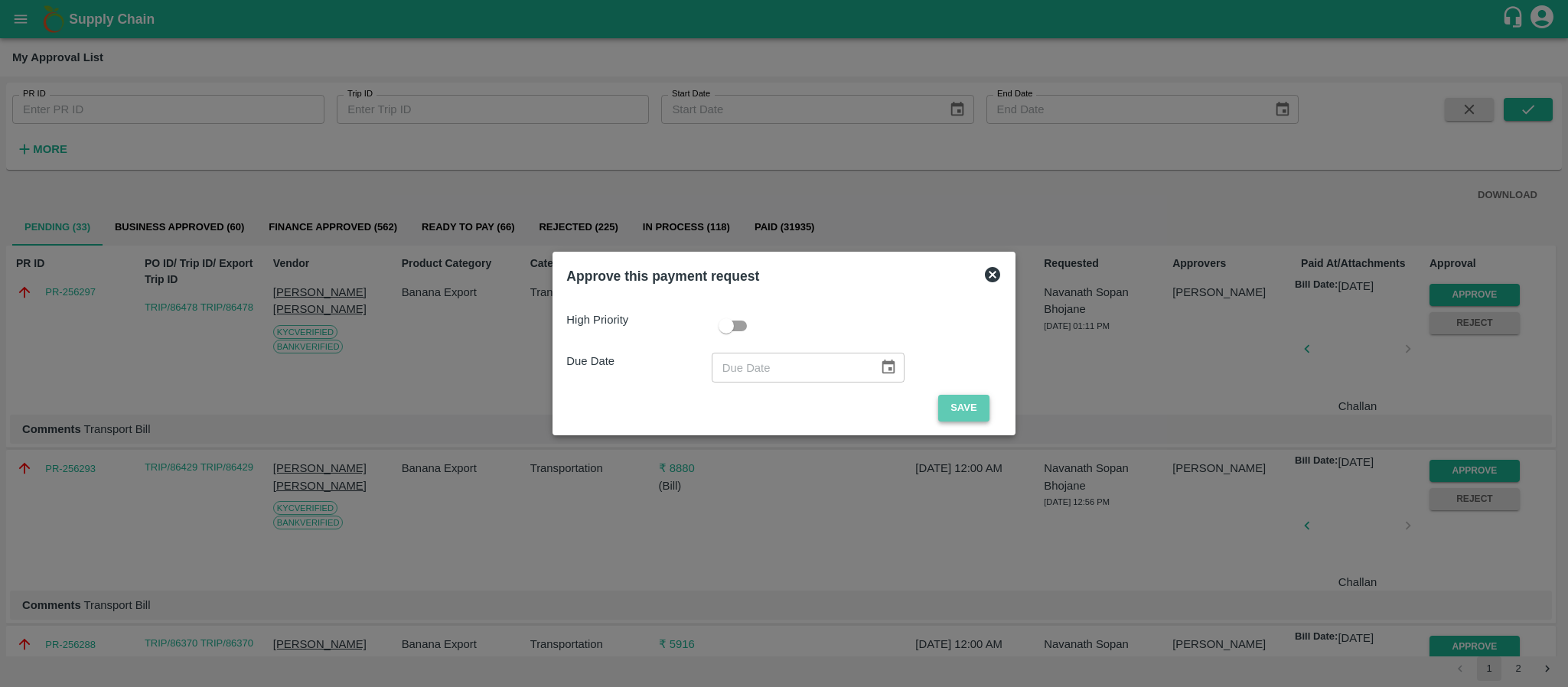
click at [955, 398] on button "Save" at bounding box center [963, 408] width 51 height 27
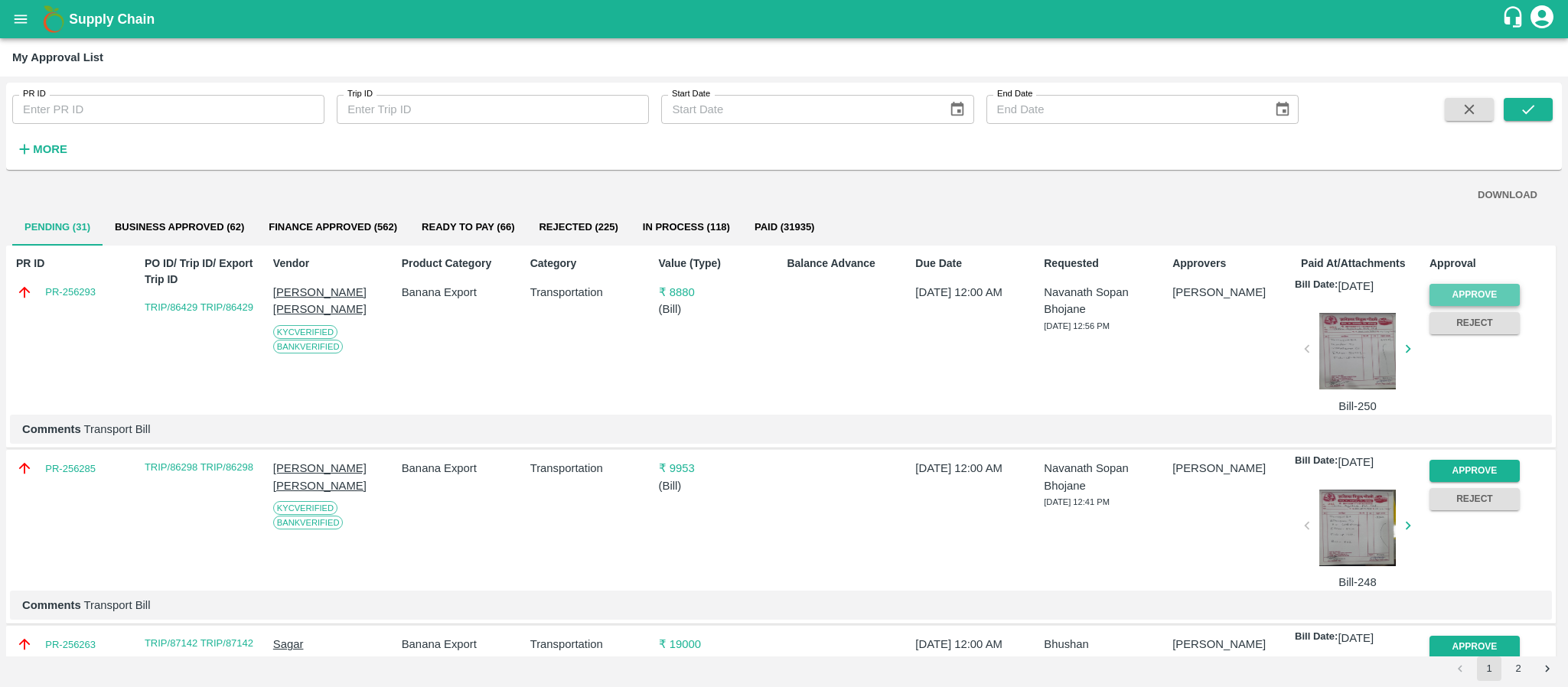
click at [1465, 285] on button "Approve" at bounding box center [1475, 295] width 91 height 22
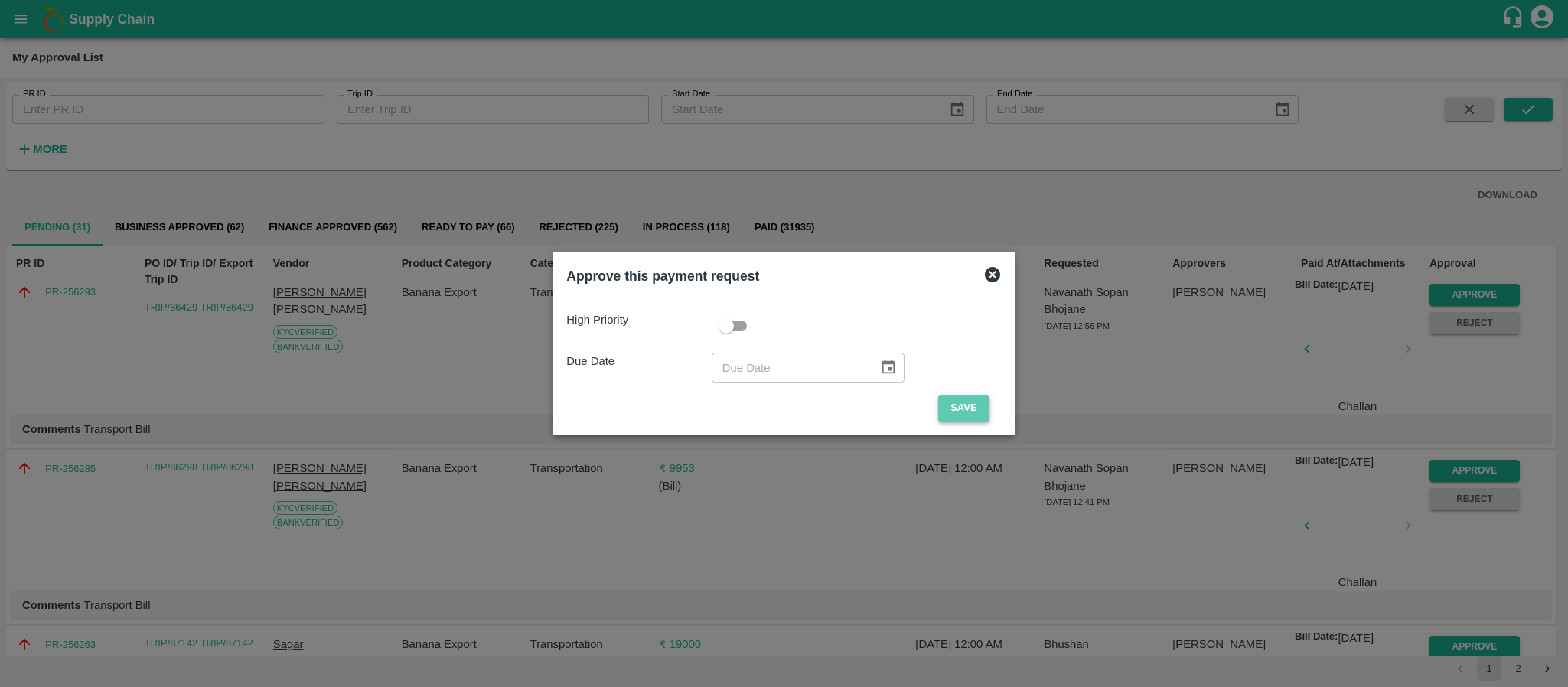
click at [950, 411] on button "Save" at bounding box center [963, 408] width 51 height 27
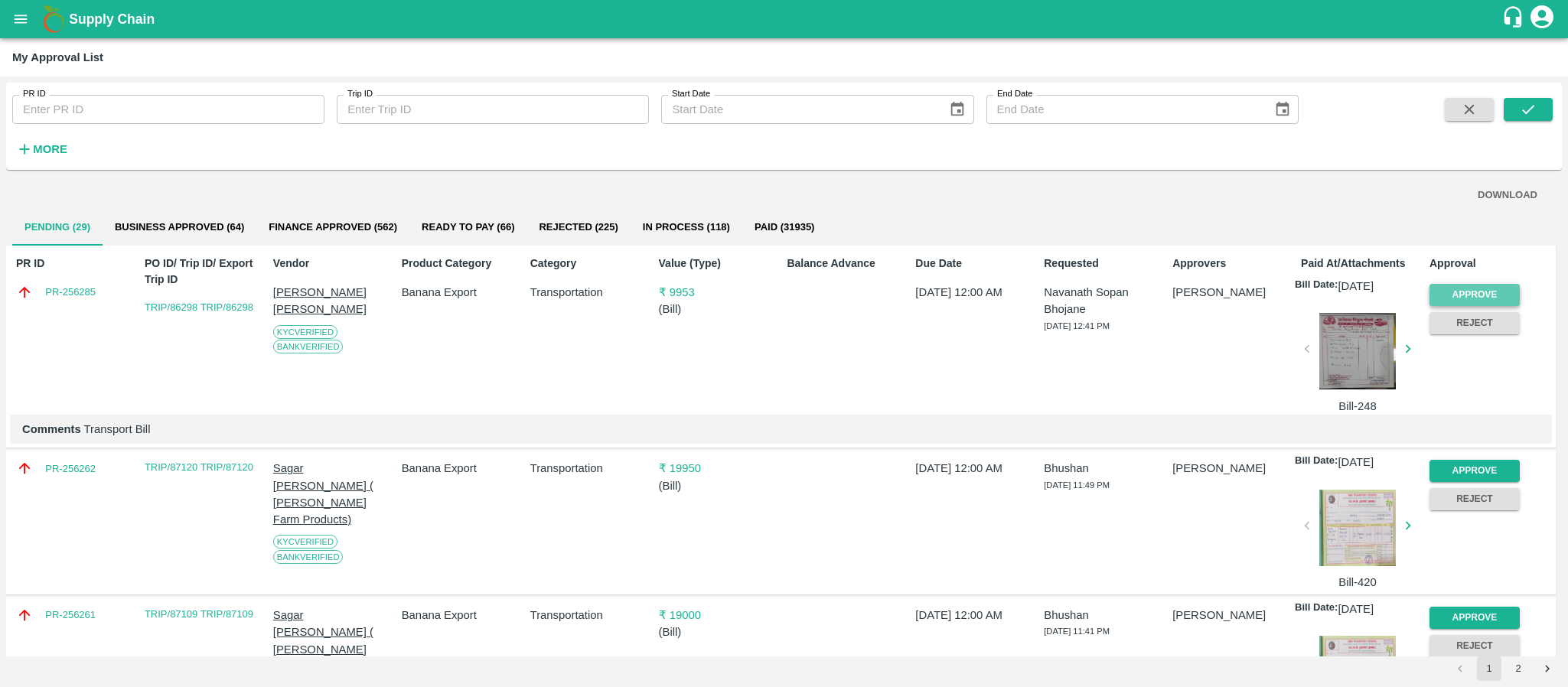
click at [1470, 289] on button "Approve" at bounding box center [1475, 295] width 91 height 22
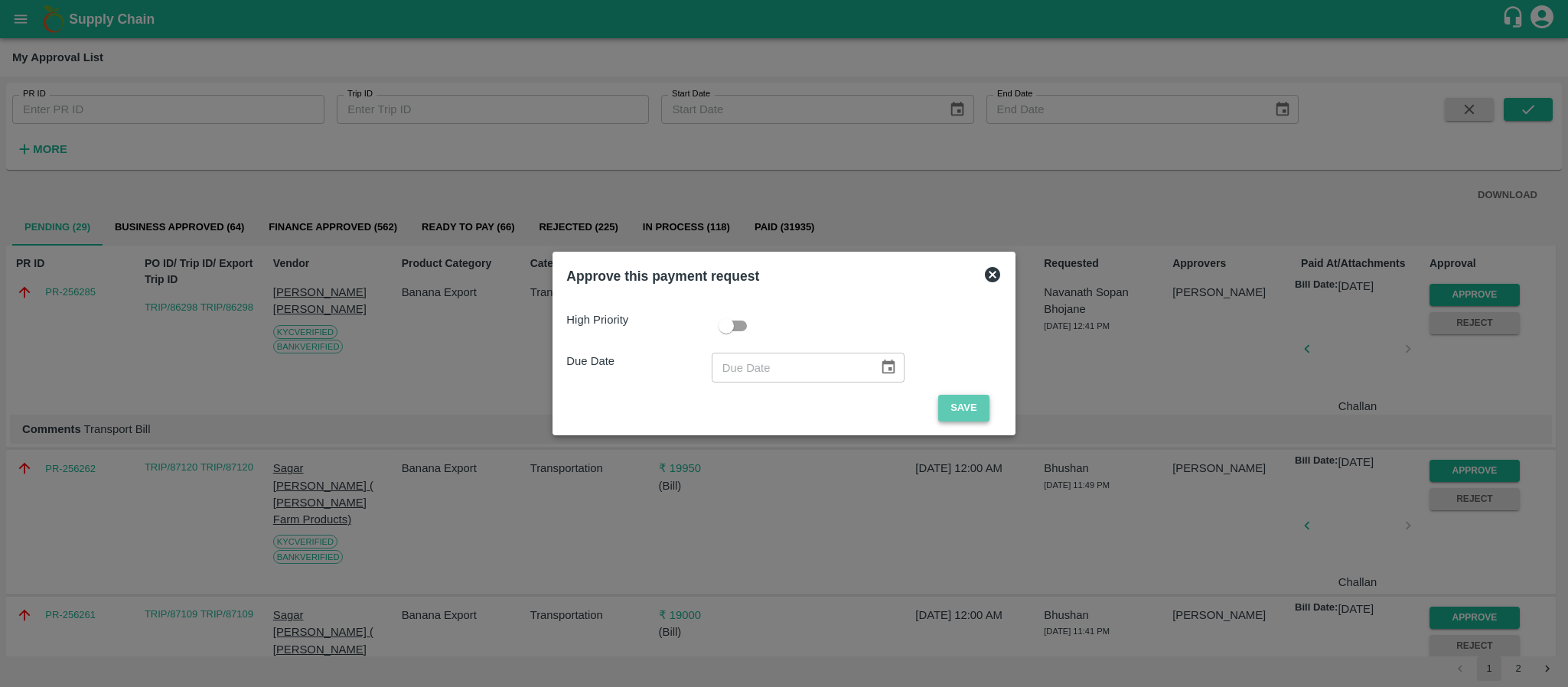
click at [960, 416] on button "Save" at bounding box center [963, 408] width 51 height 27
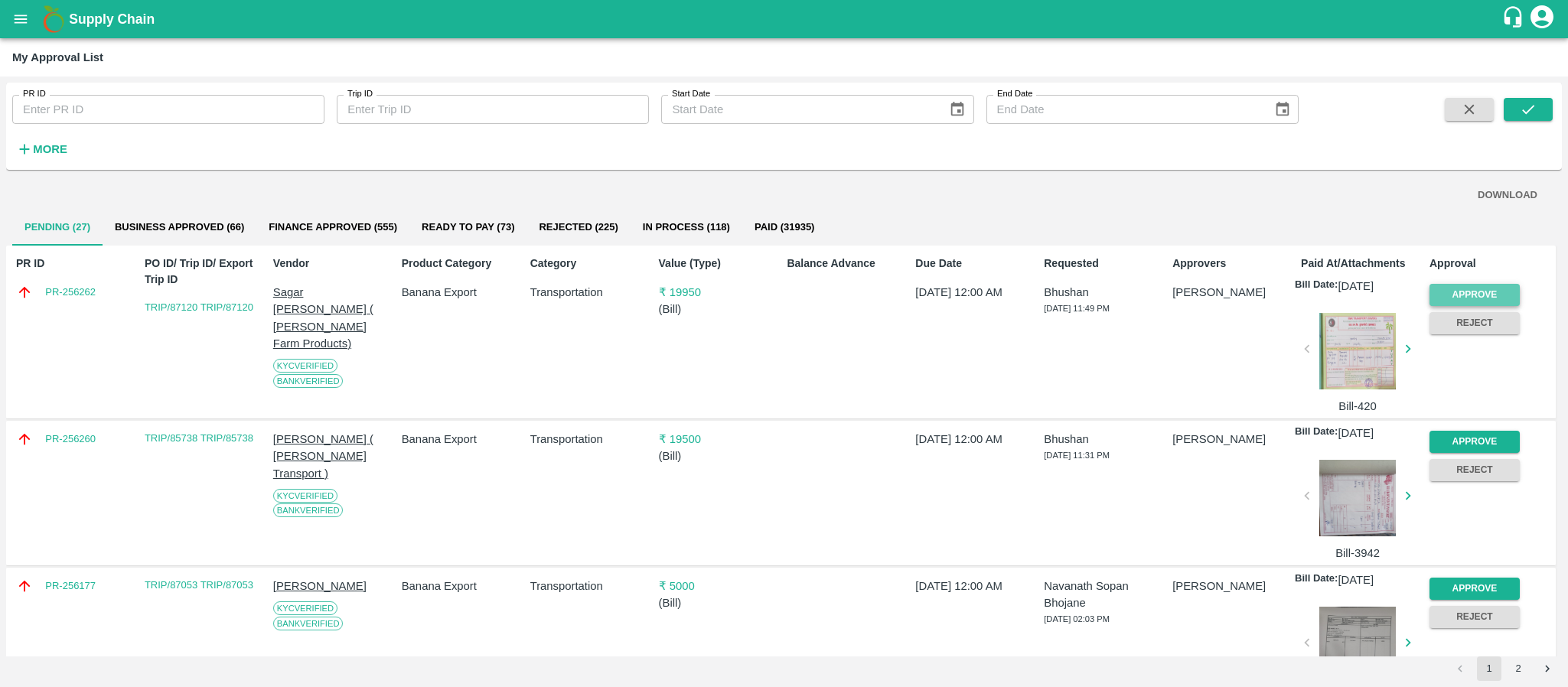
click at [1445, 292] on button "Approve" at bounding box center [1475, 295] width 91 height 22
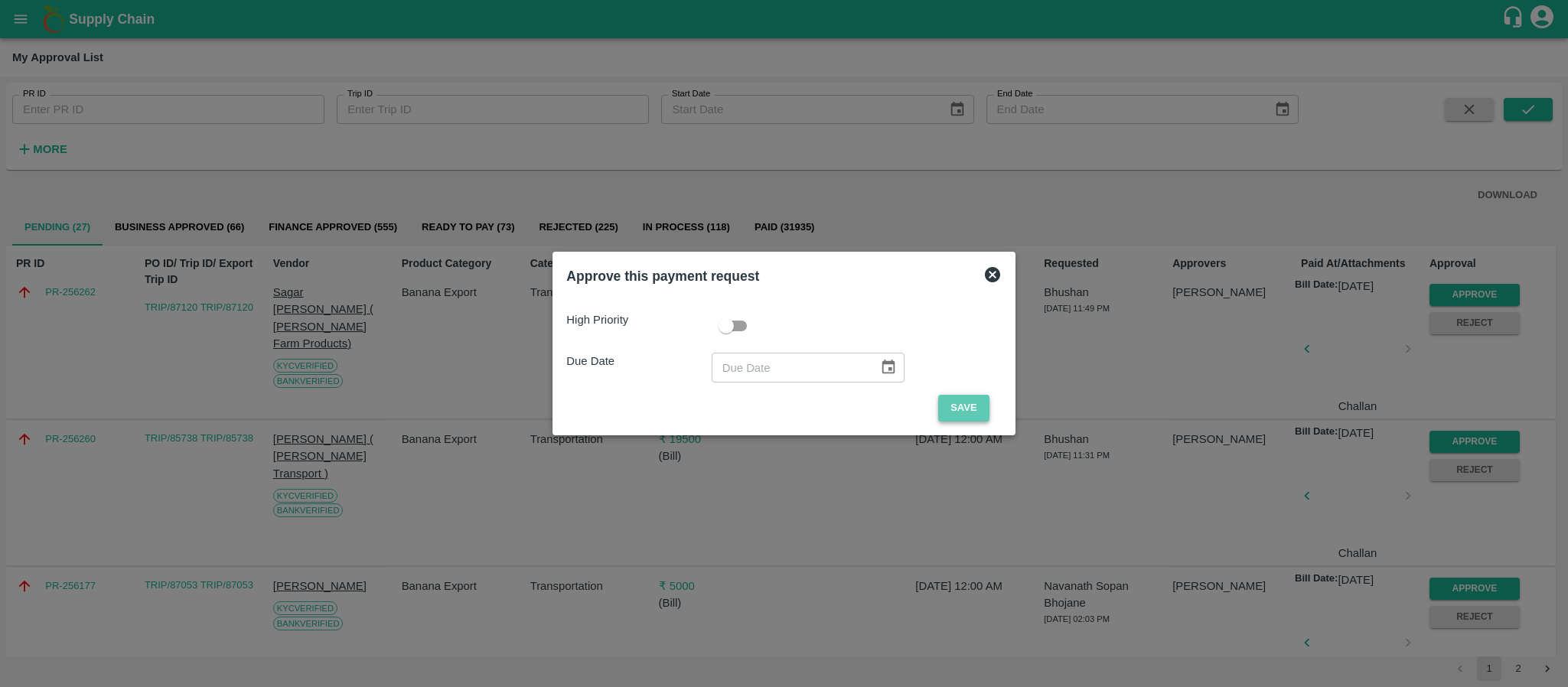
click at [965, 404] on button "Save" at bounding box center [963, 408] width 51 height 27
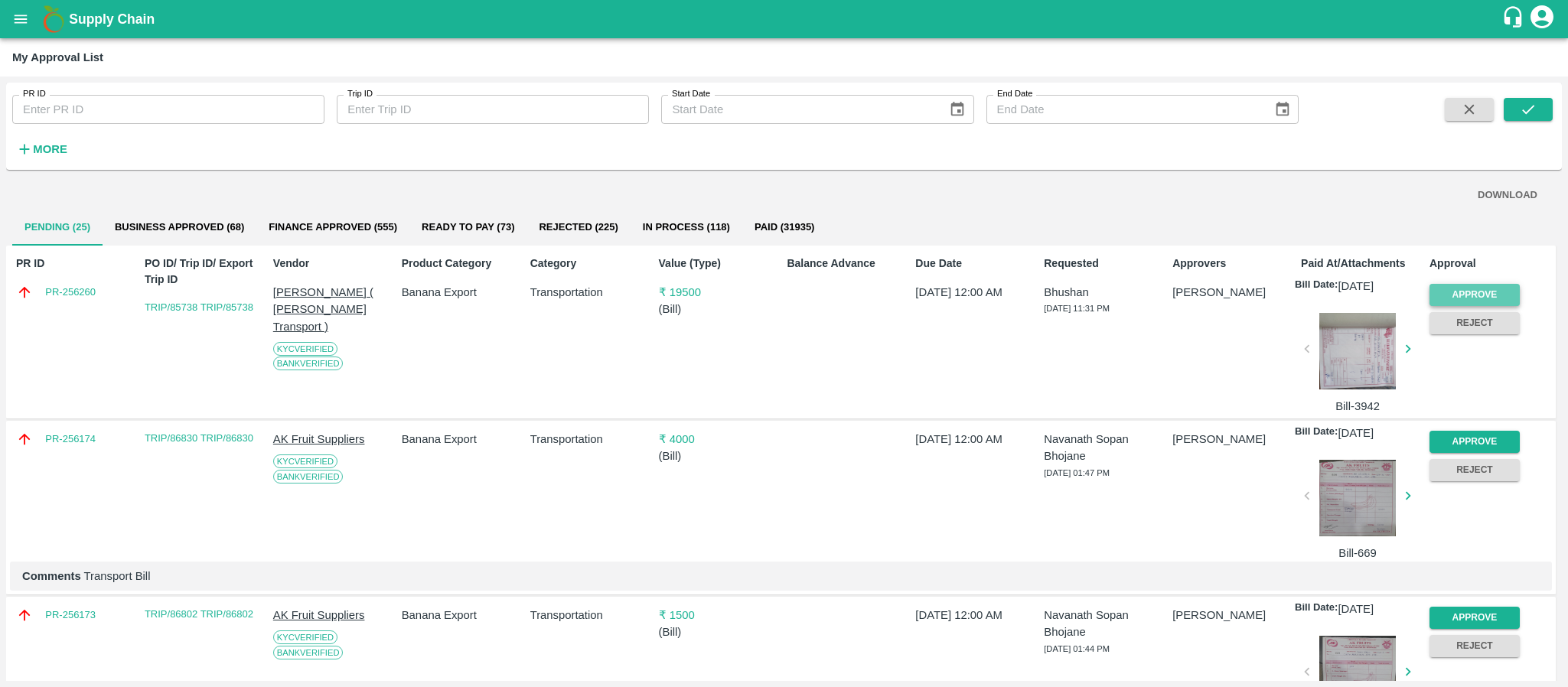
click at [1463, 292] on button "Approve" at bounding box center [1475, 295] width 91 height 22
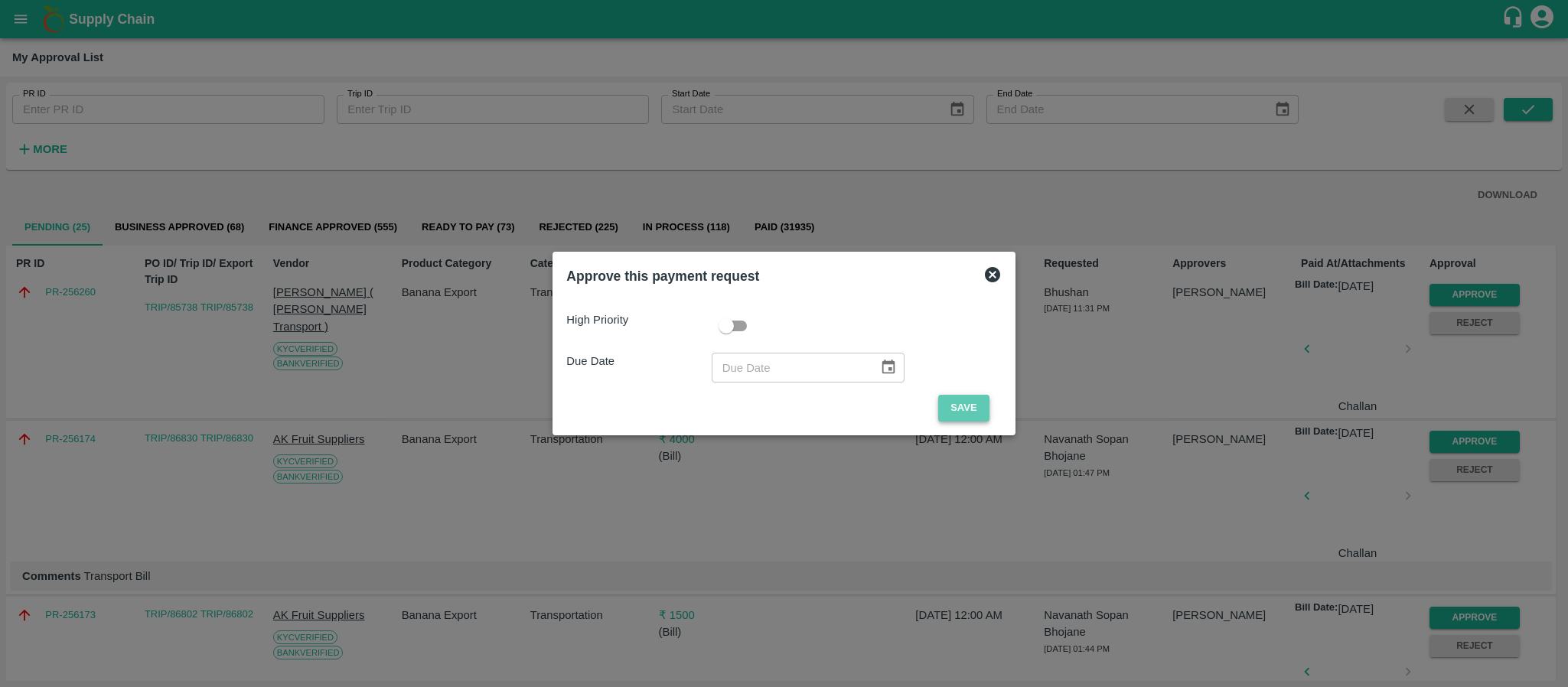
click at [946, 399] on button "Save" at bounding box center [963, 408] width 51 height 27
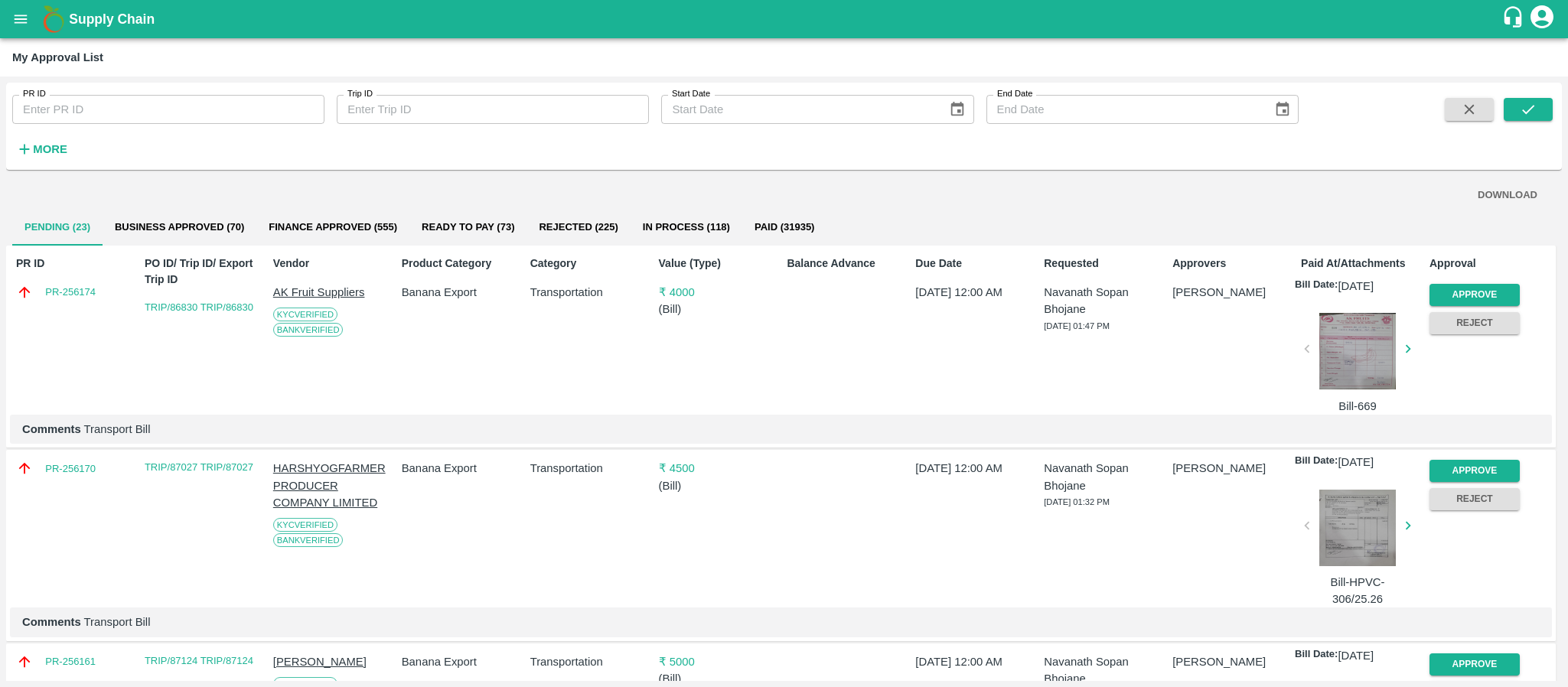
click at [1467, 281] on div "Approve" at bounding box center [1471, 291] width 96 height 29
click at [1458, 289] on button "Approve" at bounding box center [1475, 295] width 91 height 22
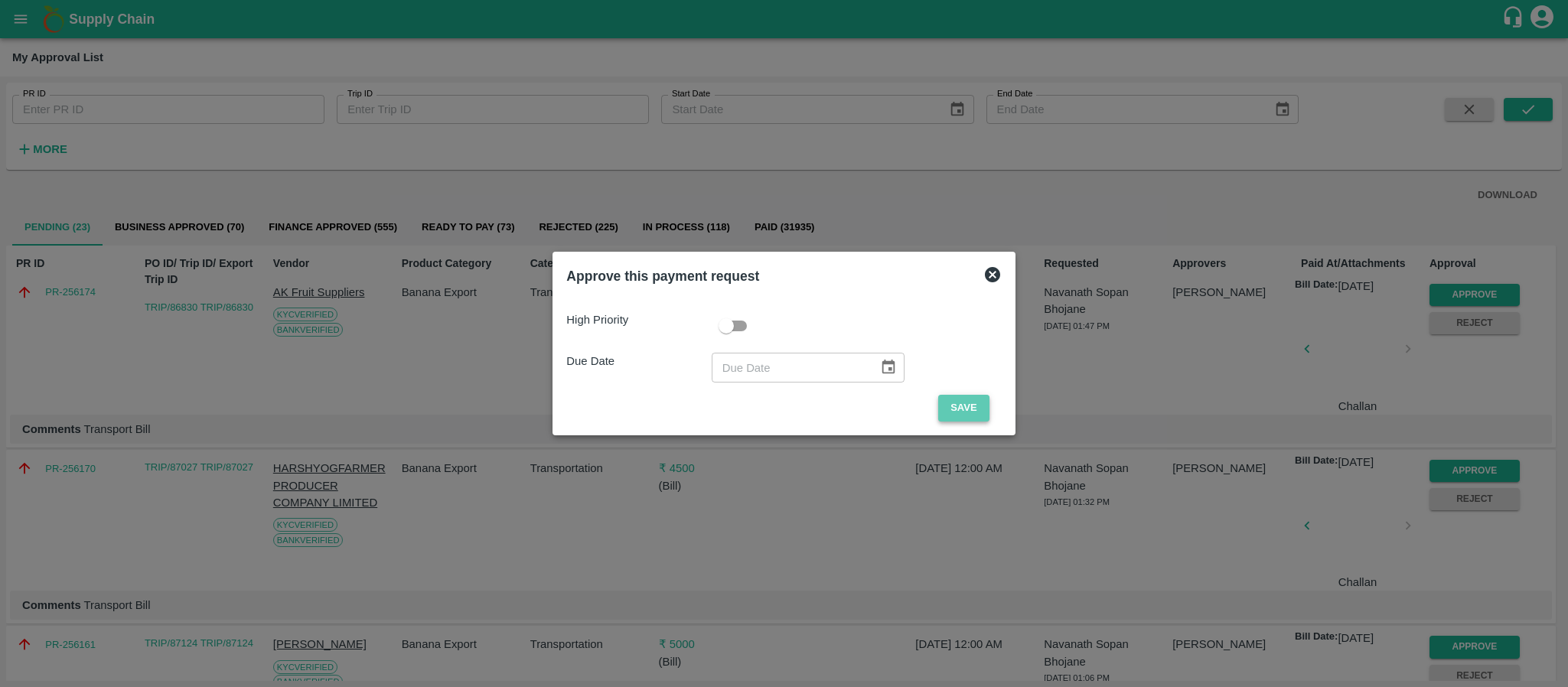
click at [954, 409] on button "Save" at bounding box center [963, 408] width 51 height 27
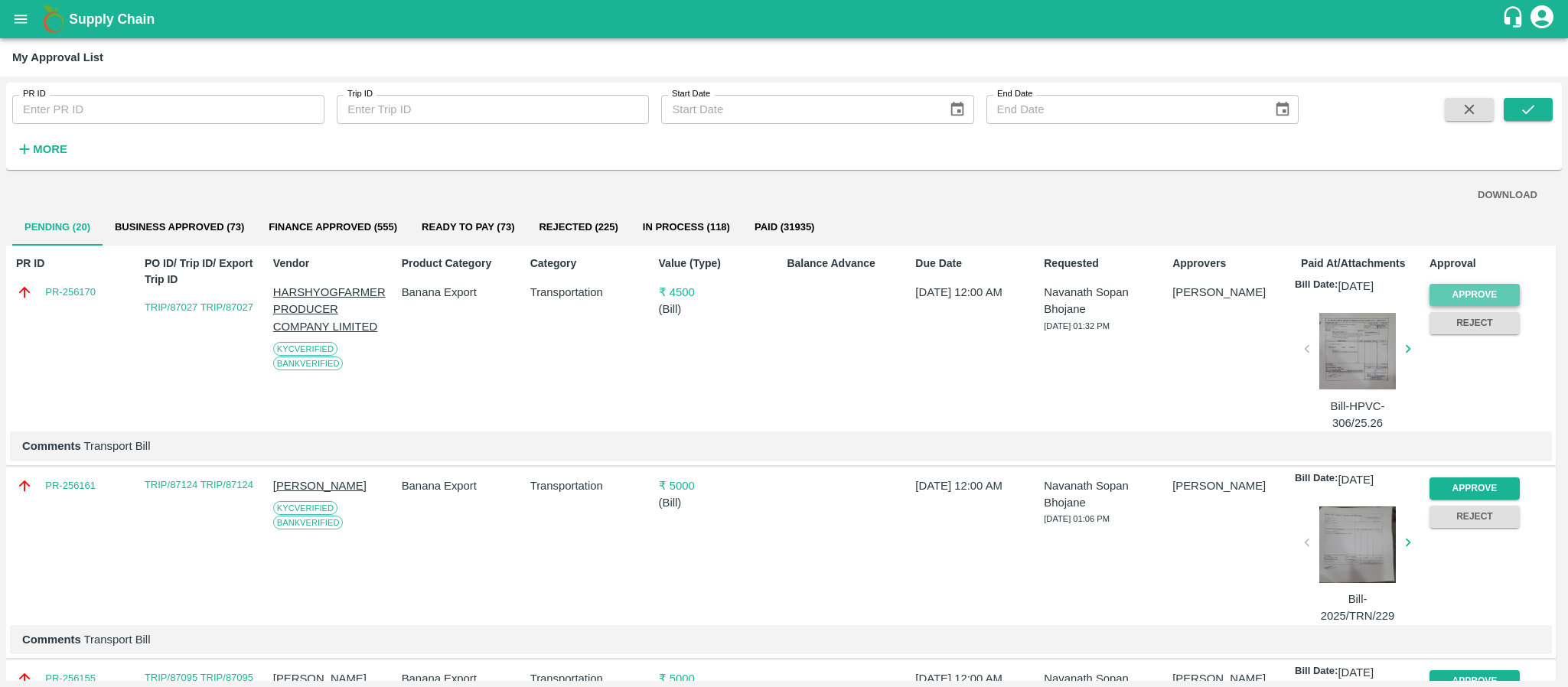
click at [1458, 296] on button "Approve" at bounding box center [1475, 295] width 91 height 22
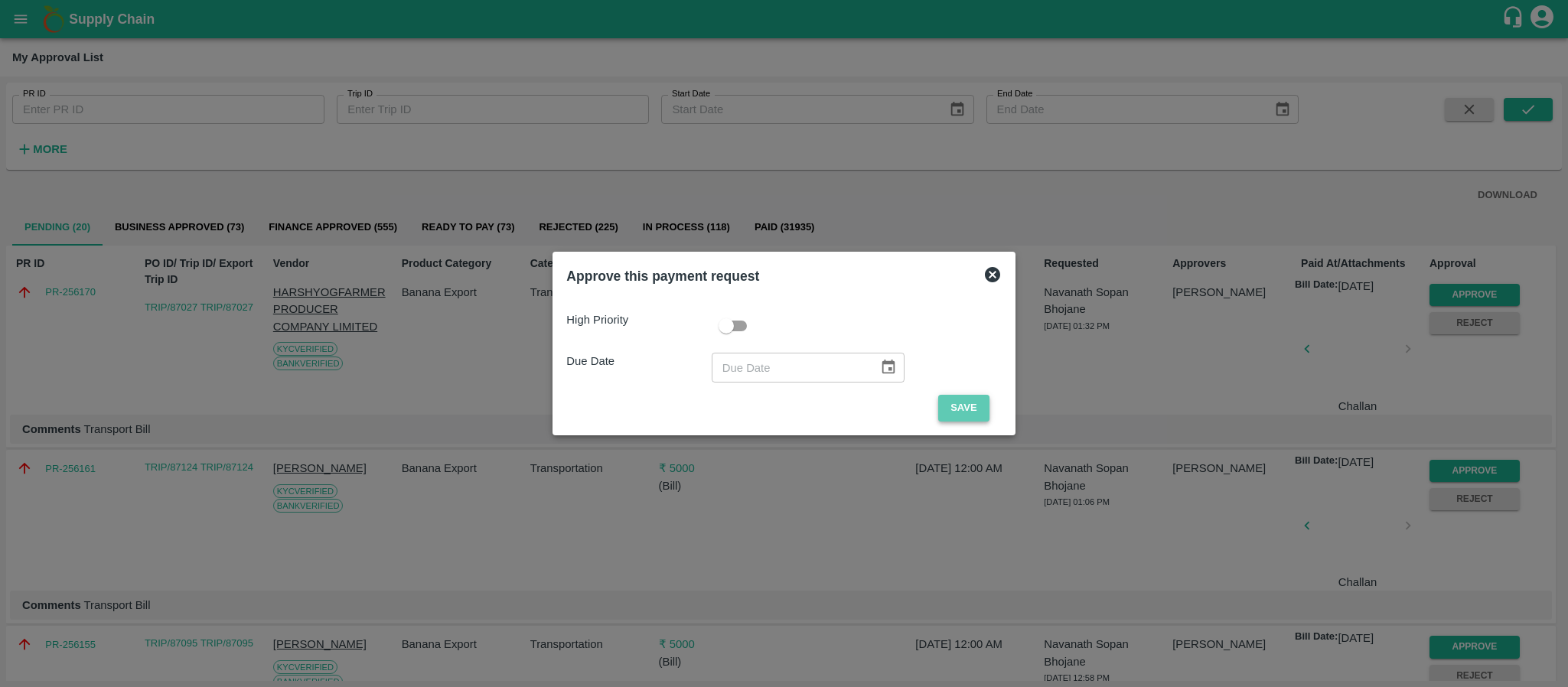
click at [958, 400] on button "Save" at bounding box center [963, 408] width 51 height 27
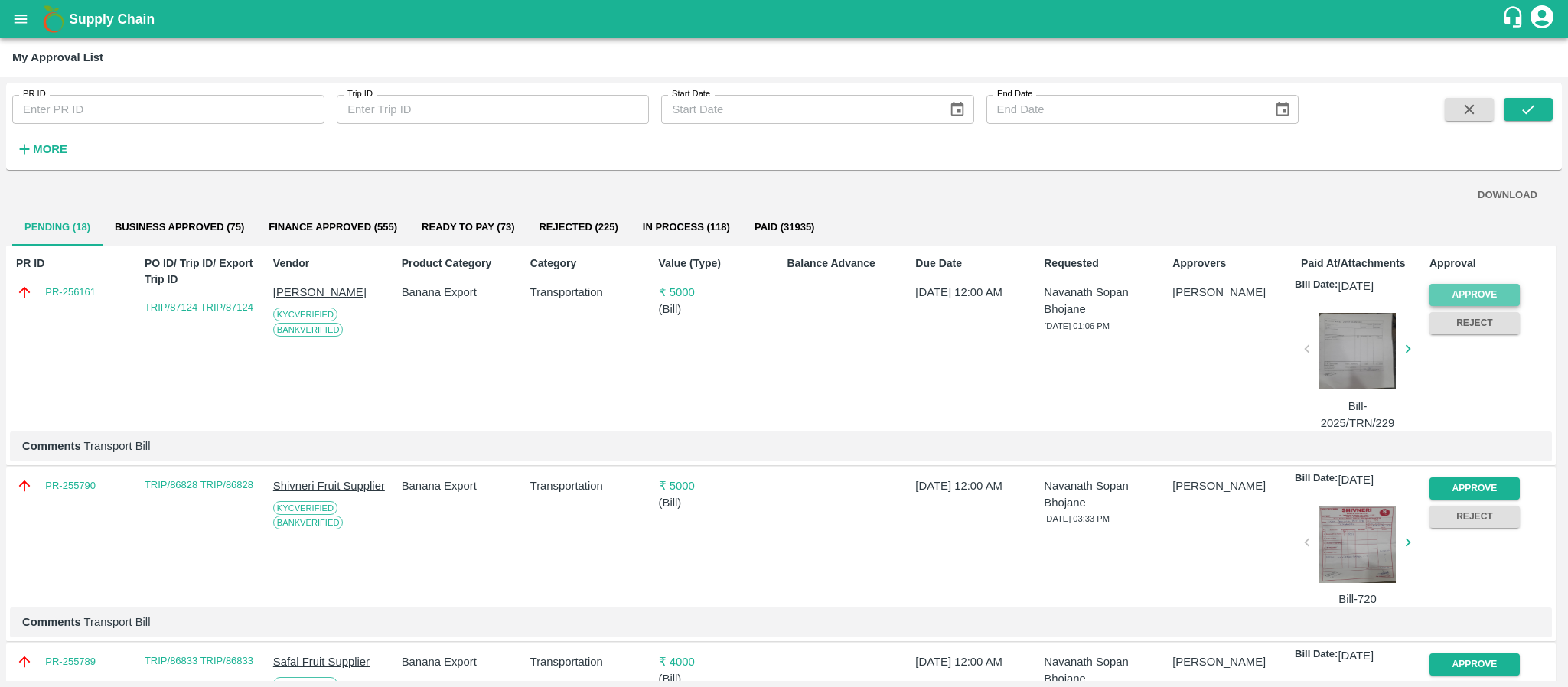
click at [1455, 285] on button "Approve" at bounding box center [1475, 295] width 91 height 22
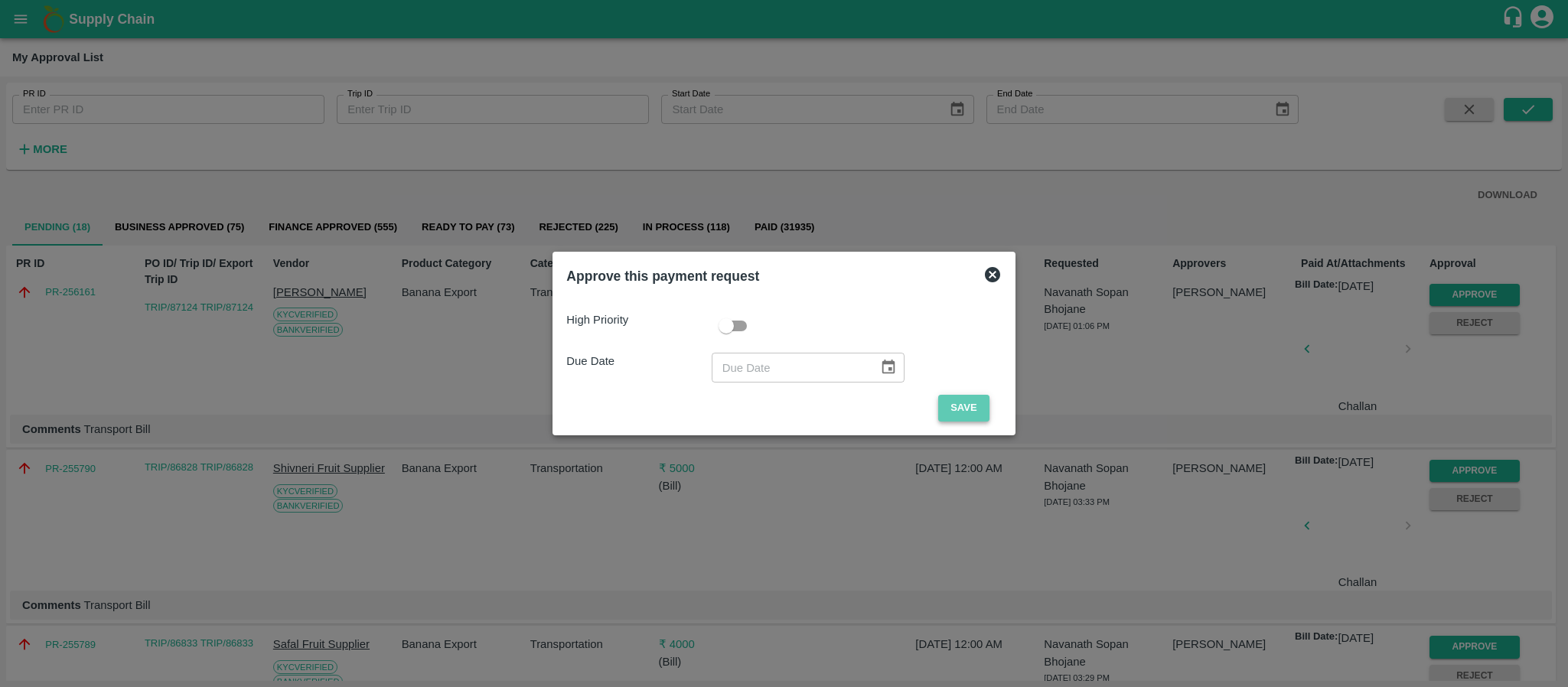
click at [967, 404] on button "Save" at bounding box center [963, 408] width 51 height 27
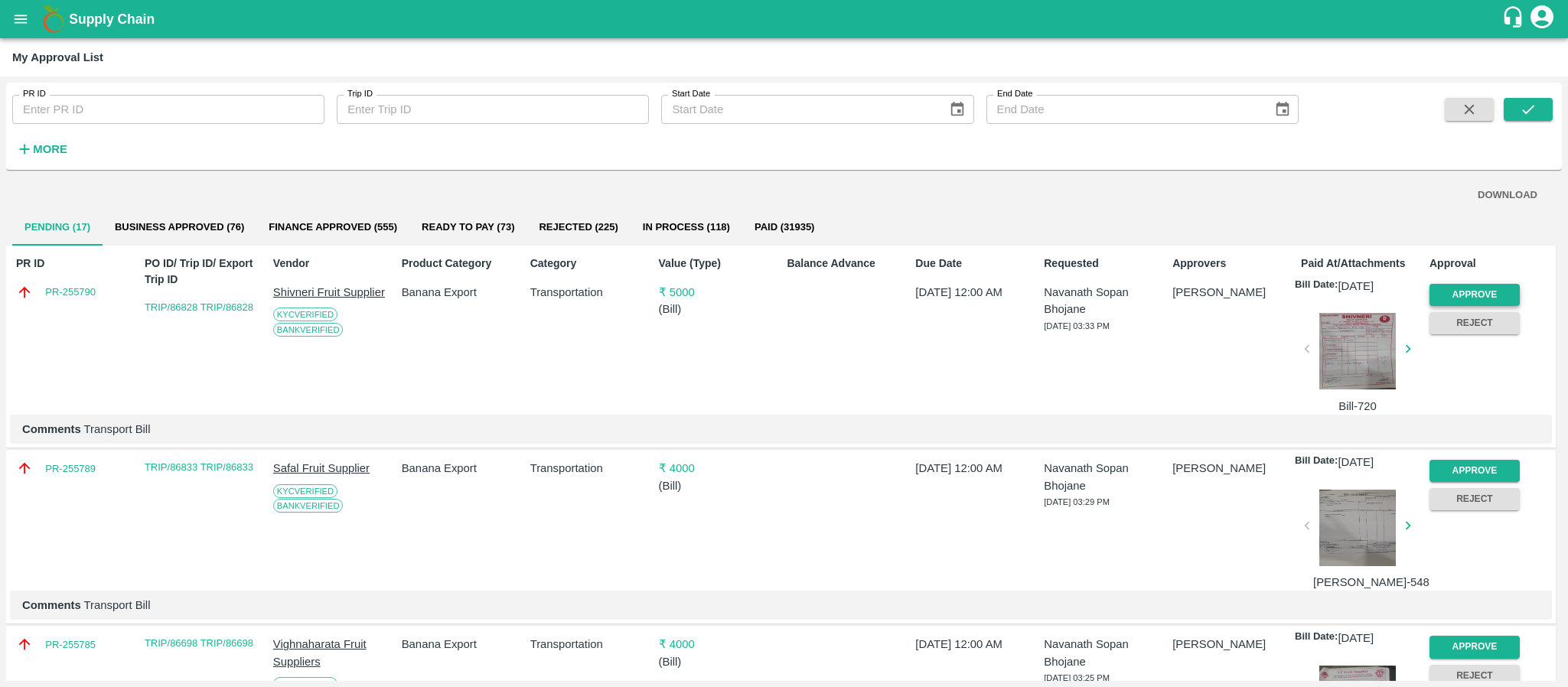
click at [1464, 289] on button "Approve" at bounding box center [1475, 295] width 91 height 22
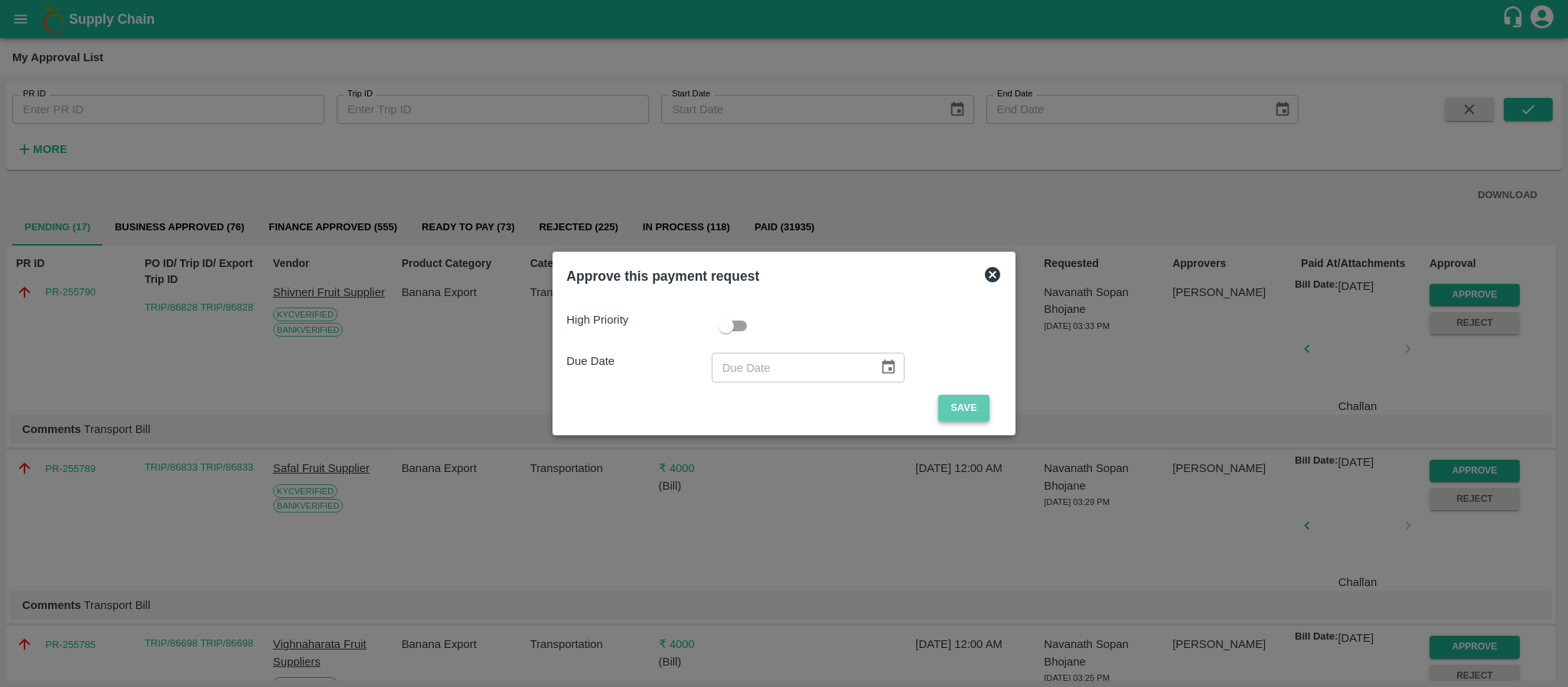
click at [962, 396] on button "Save" at bounding box center [963, 408] width 51 height 27
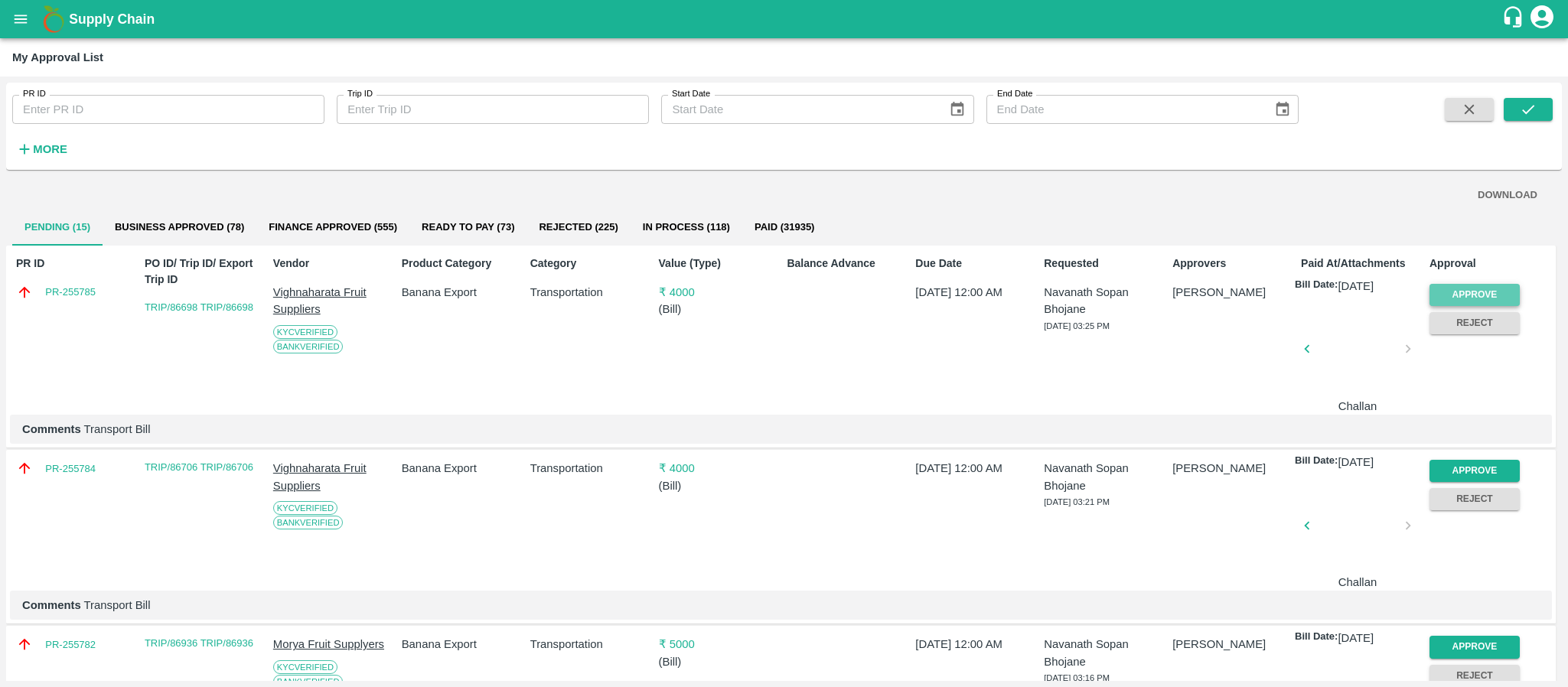
click at [1498, 288] on button "Approve" at bounding box center [1475, 295] width 91 height 22
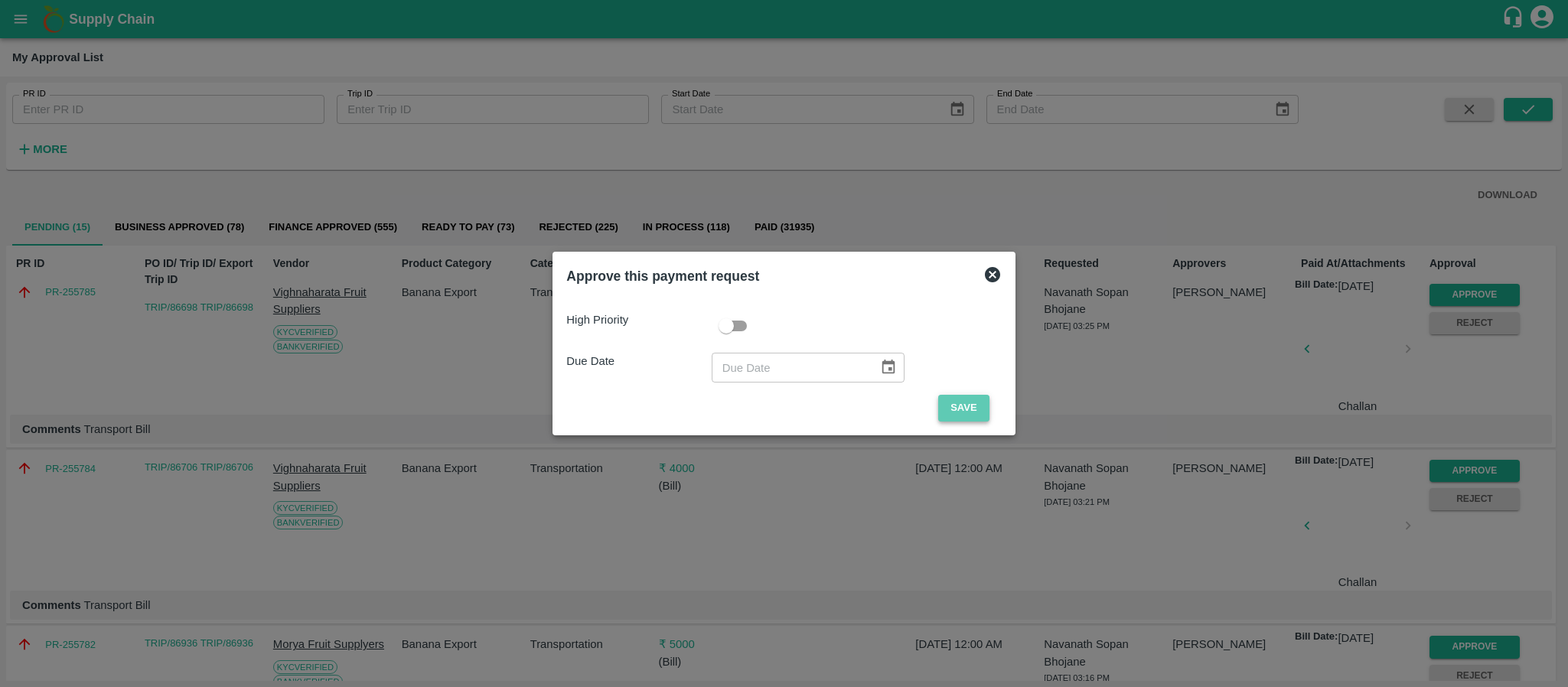
click at [949, 409] on button "Save" at bounding box center [963, 408] width 51 height 27
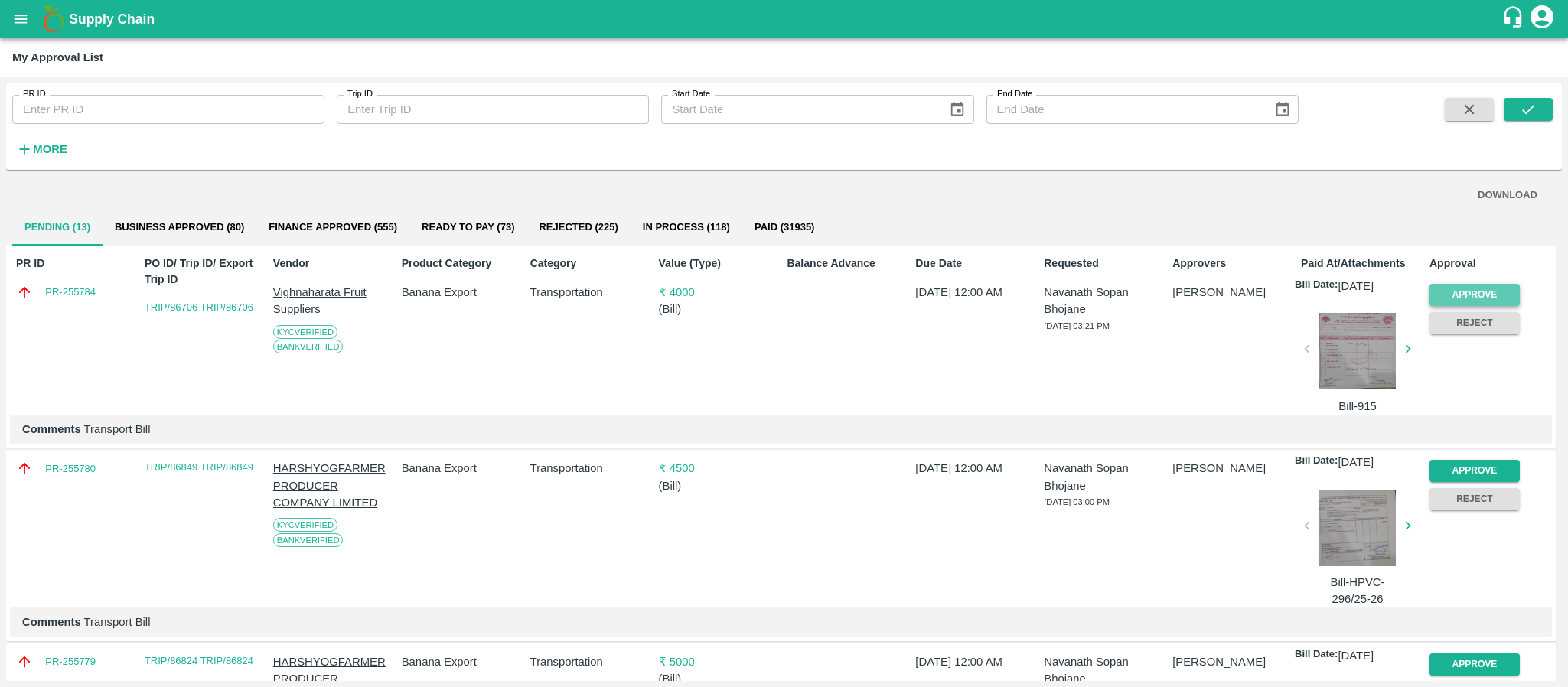
click at [1461, 294] on button "Approve" at bounding box center [1475, 295] width 91 height 22
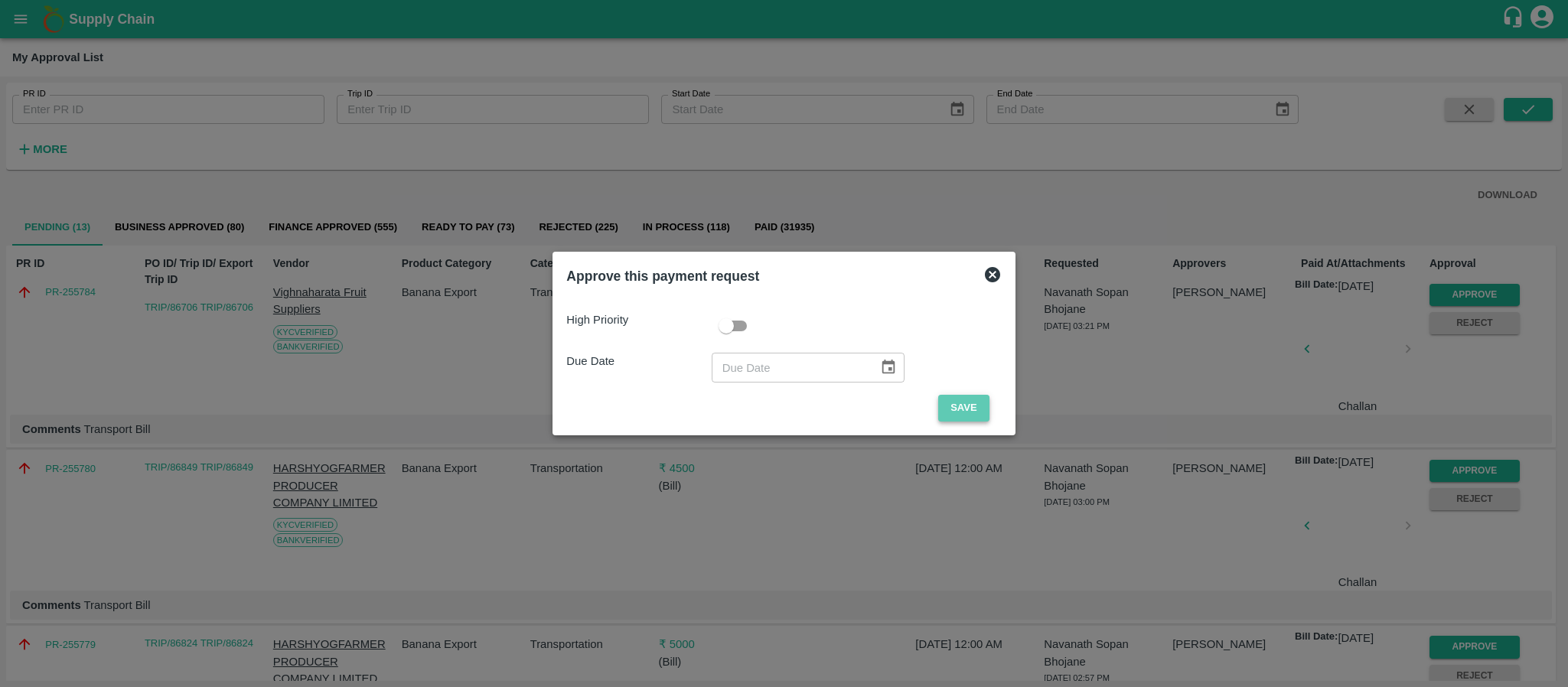
click at [960, 399] on button "Save" at bounding box center [963, 408] width 51 height 27
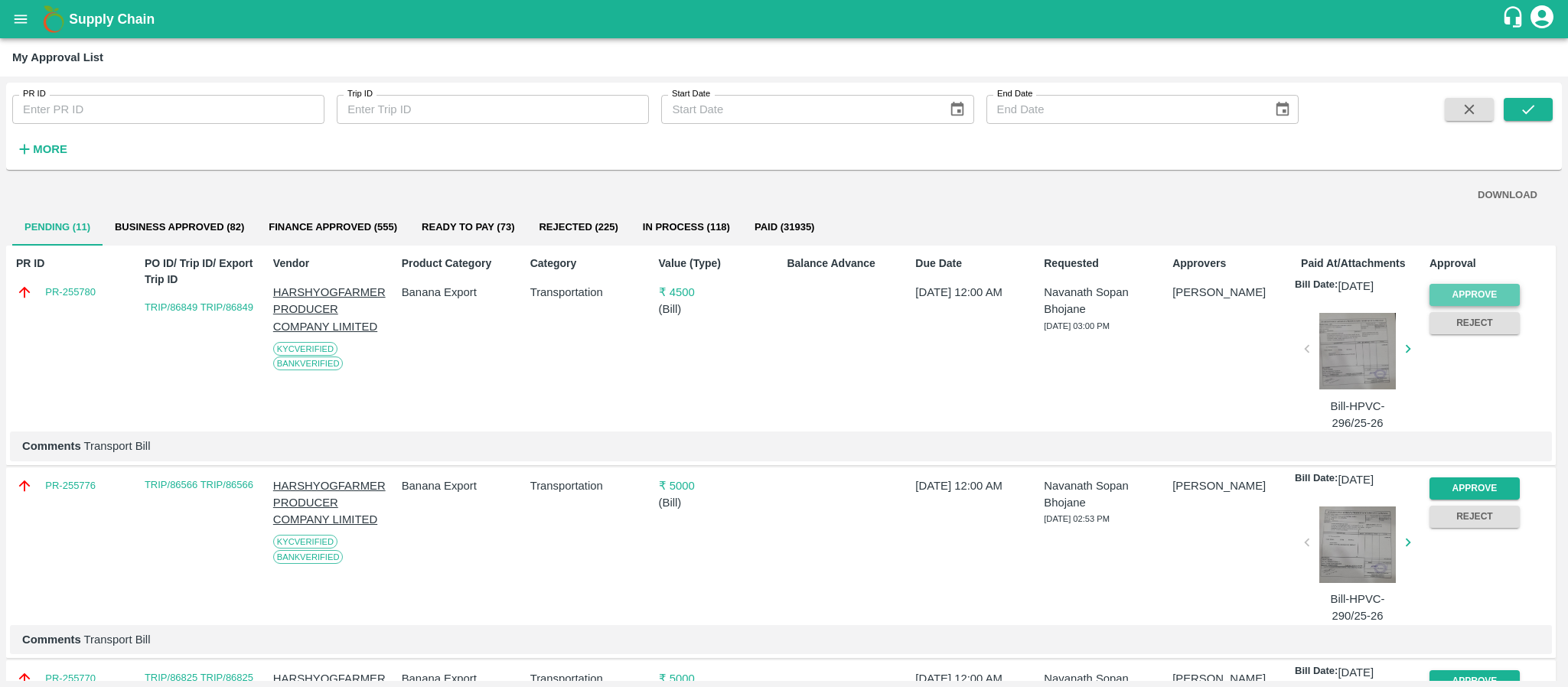
click at [1463, 284] on button "Approve" at bounding box center [1475, 295] width 91 height 22
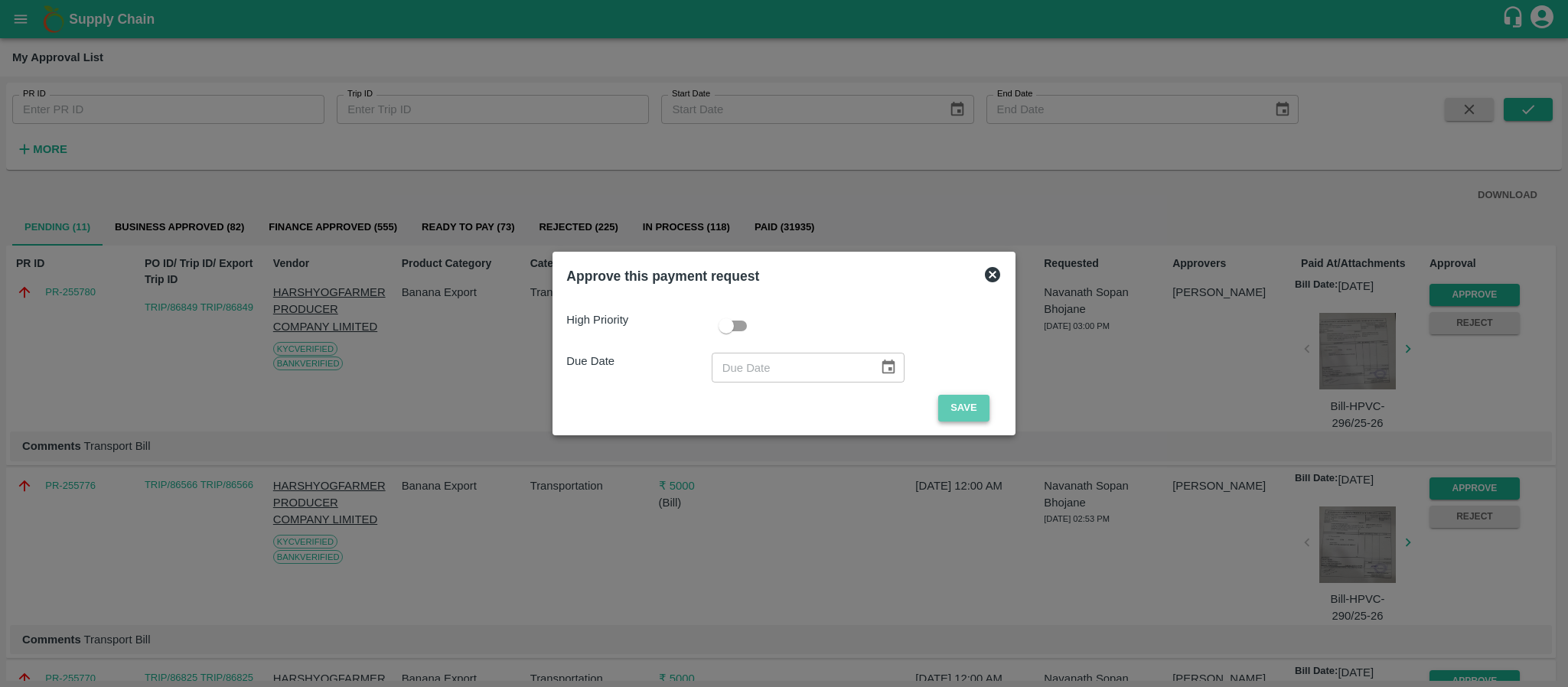
click at [964, 405] on button "Save" at bounding box center [963, 408] width 51 height 27
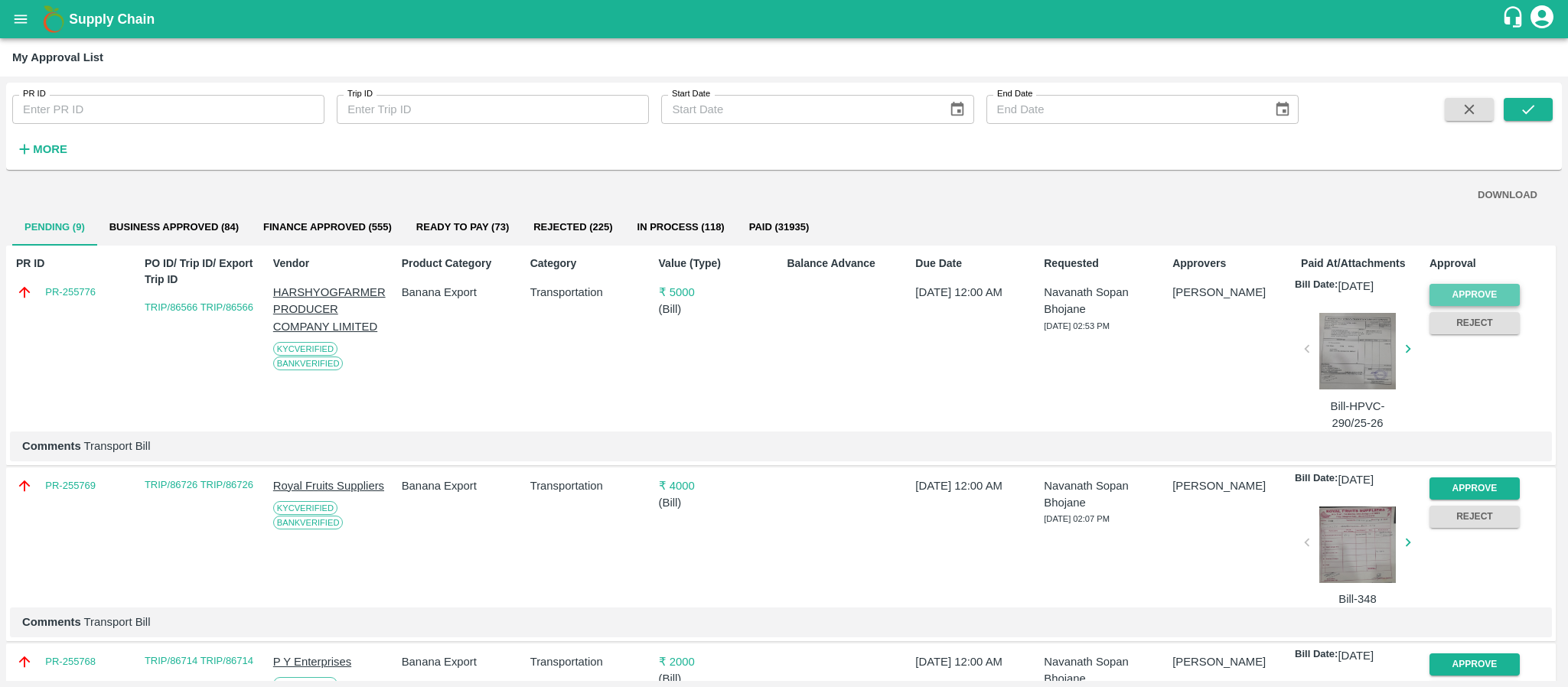
click at [1447, 294] on button "Approve" at bounding box center [1475, 295] width 91 height 22
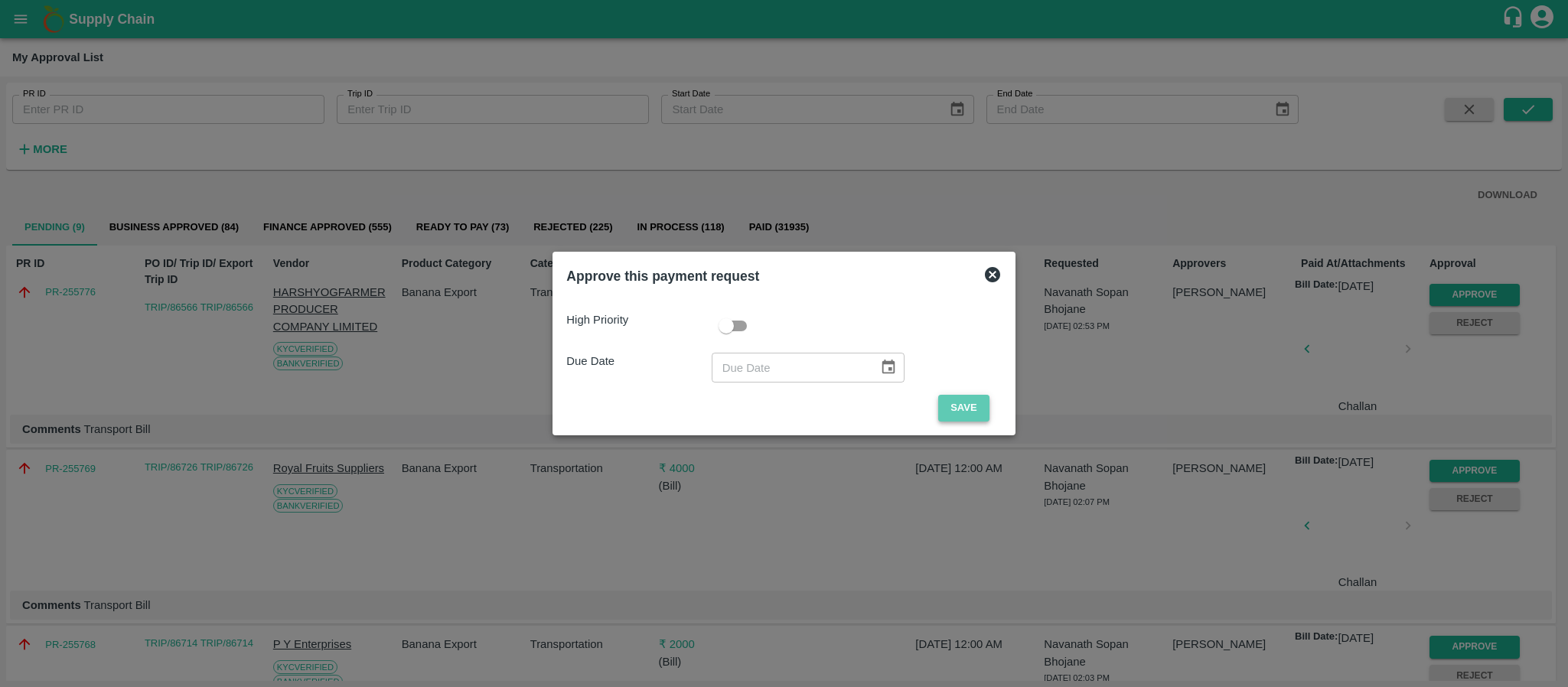
click at [976, 405] on button "Save" at bounding box center [963, 408] width 51 height 27
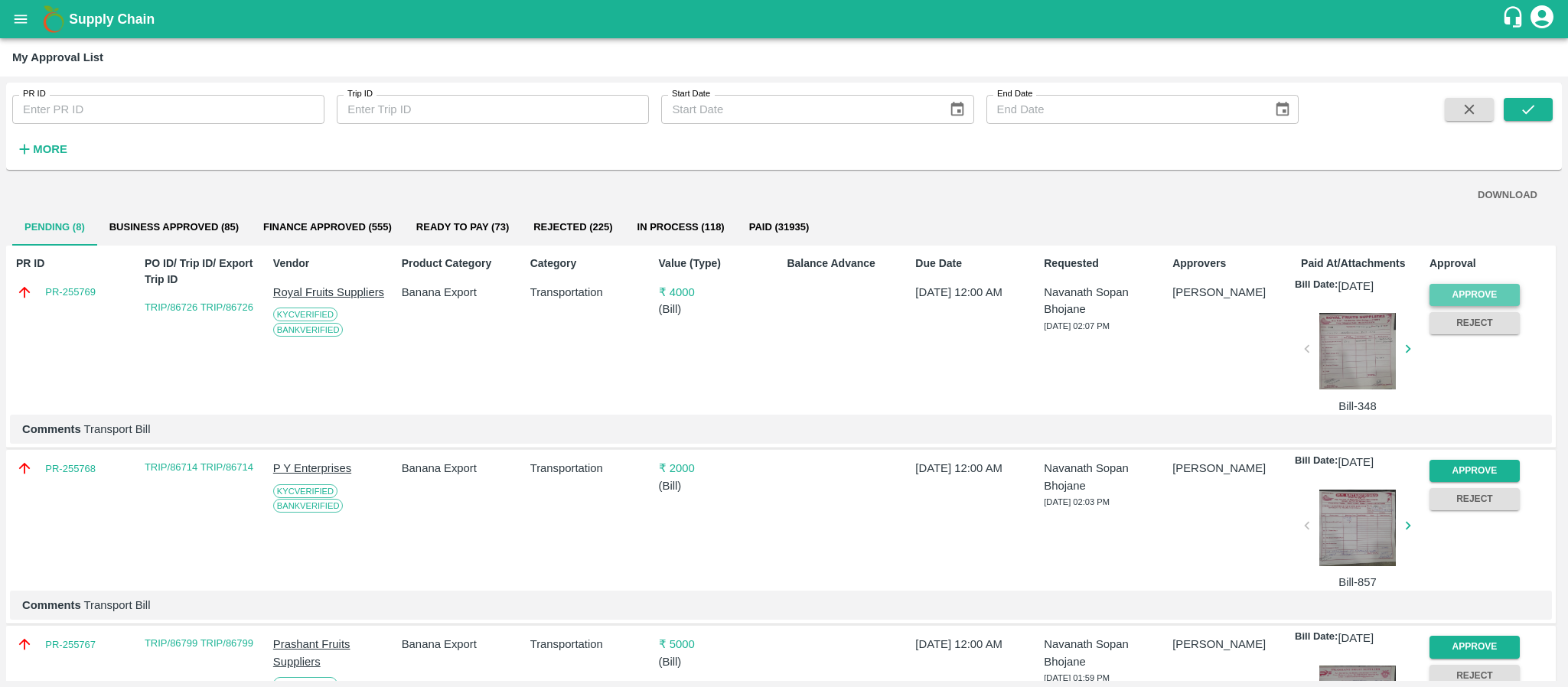
click at [1463, 289] on button "Approve" at bounding box center [1475, 295] width 91 height 22
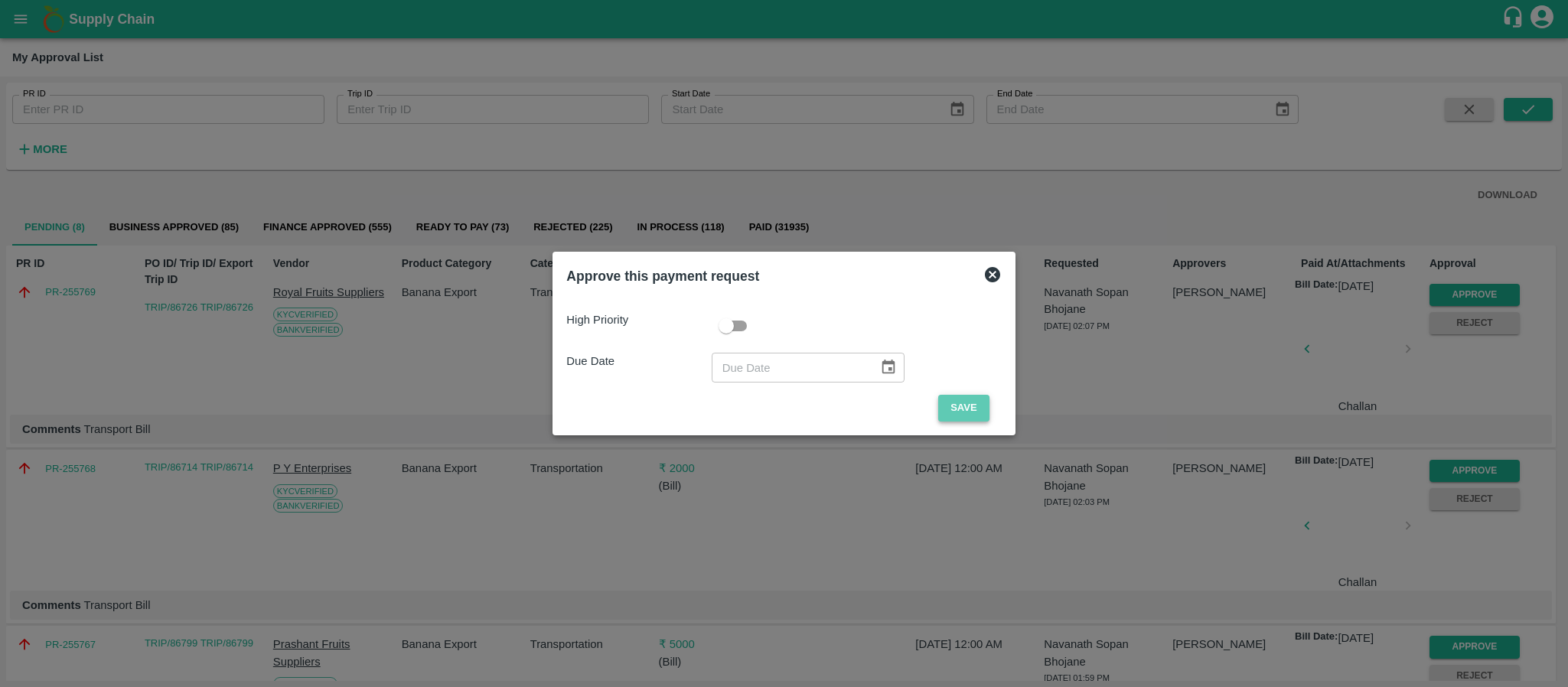
click at [954, 407] on button "Save" at bounding box center [963, 408] width 51 height 27
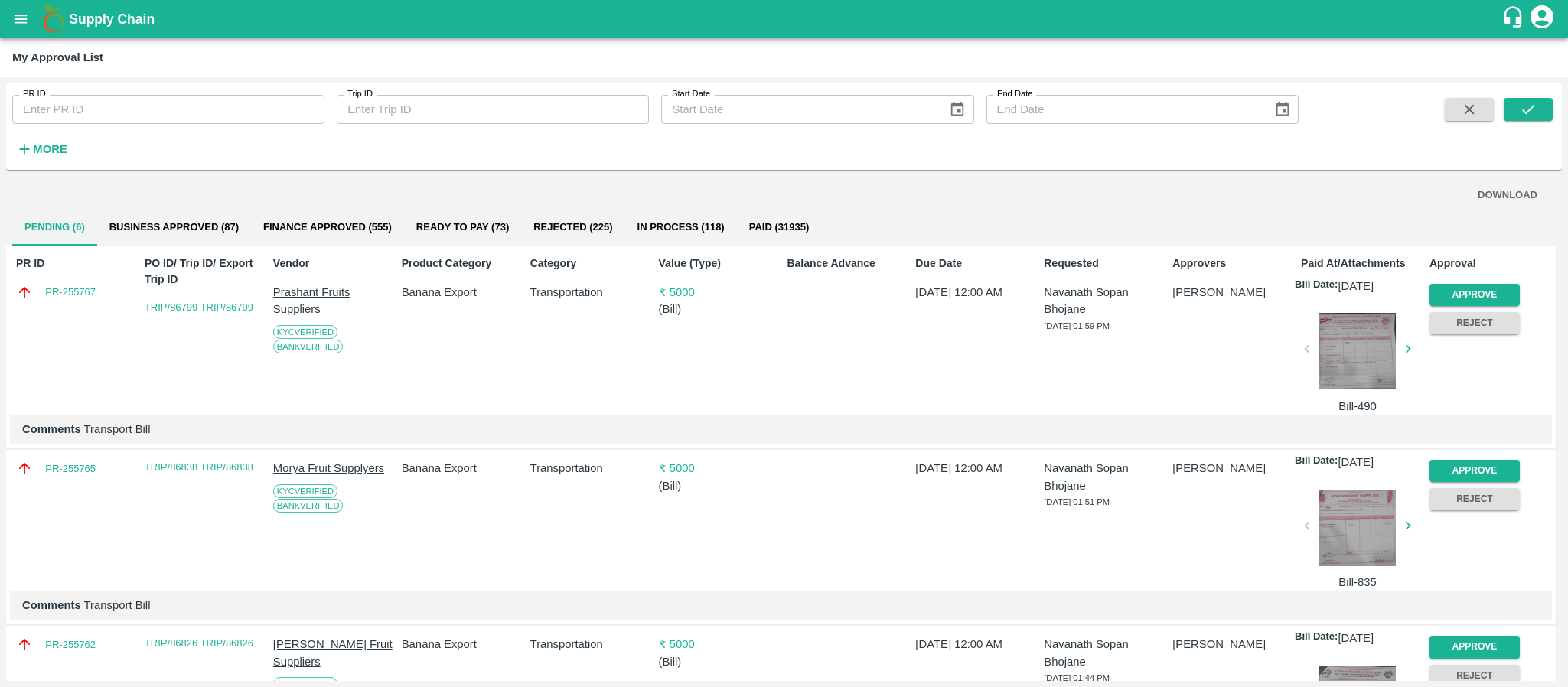
click at [1476, 282] on div "Approve" at bounding box center [1471, 291] width 96 height 29
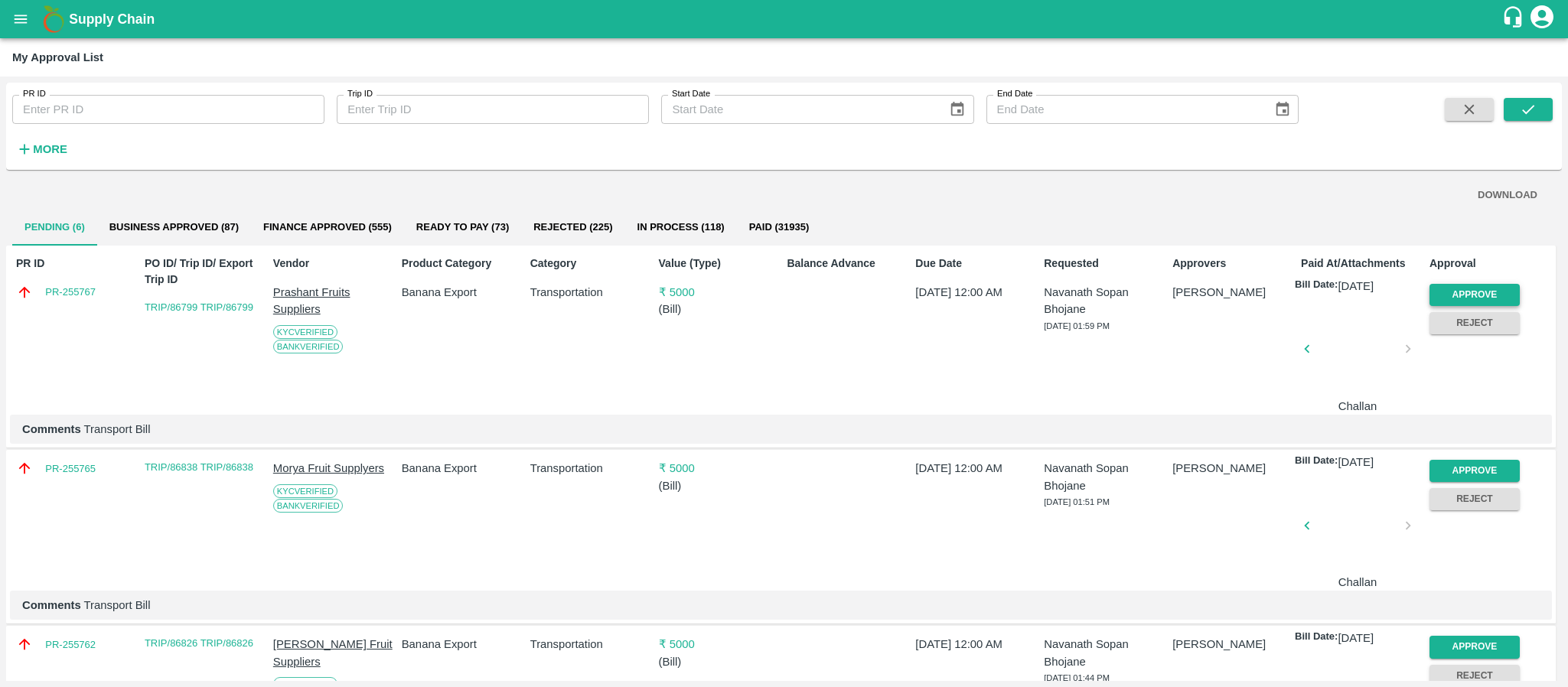
click at [1475, 284] on button "Approve" at bounding box center [1475, 295] width 91 height 22
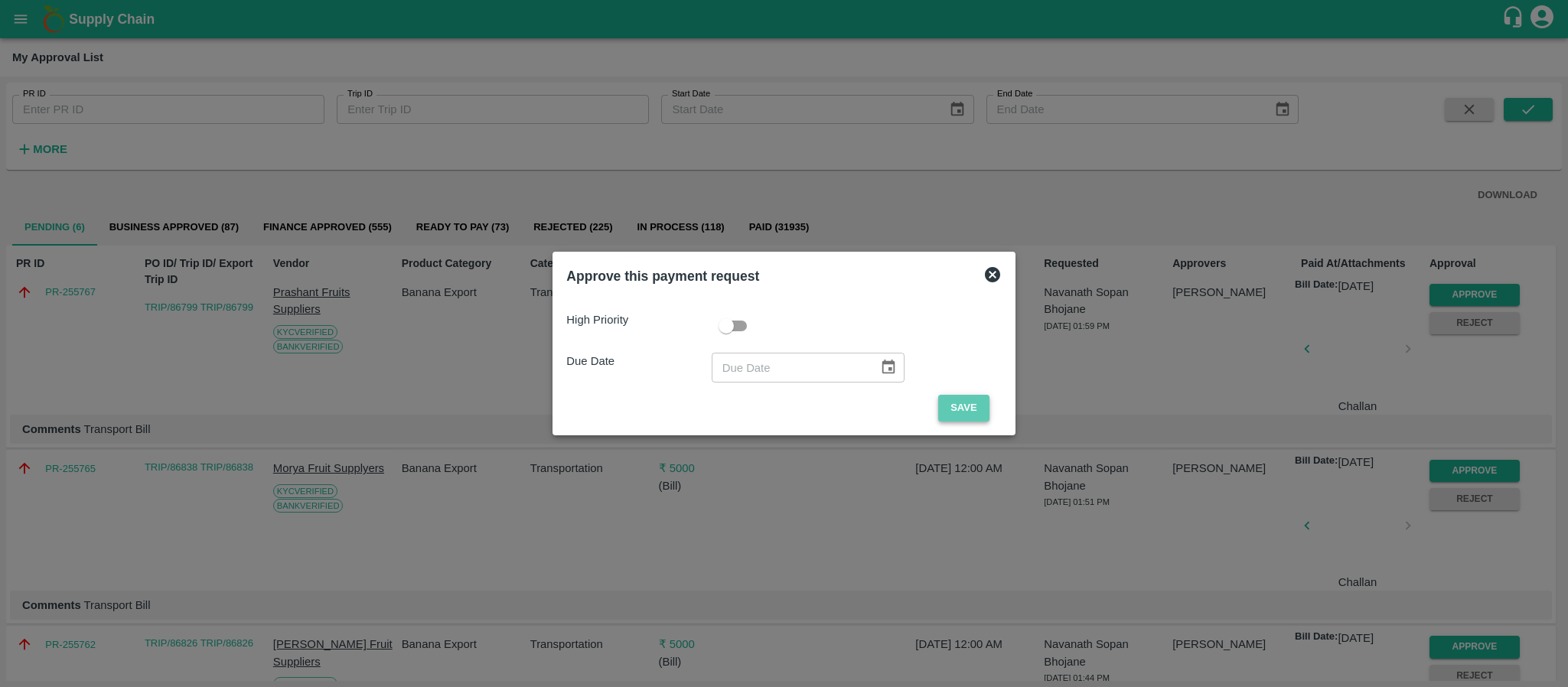
click at [945, 405] on button "Save" at bounding box center [963, 408] width 51 height 27
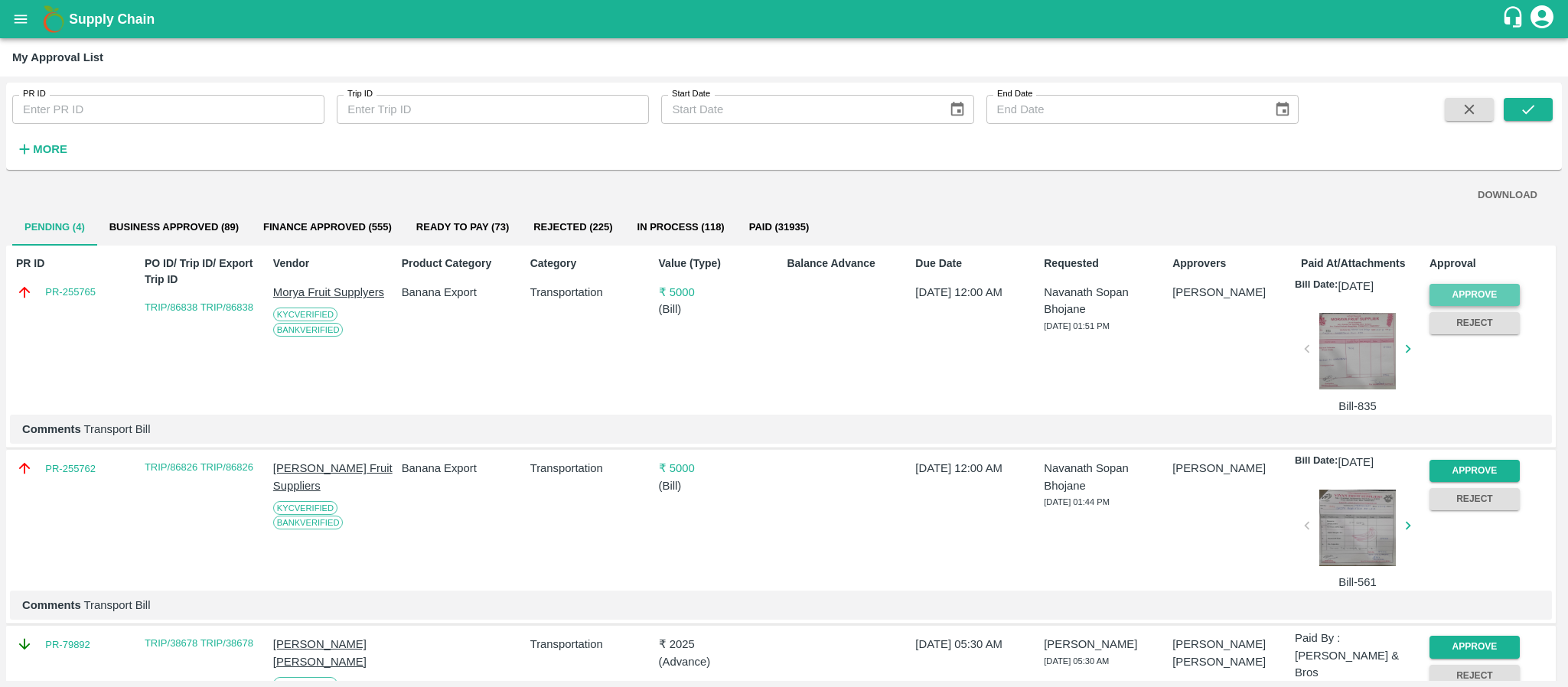
click at [1474, 287] on button "Approve" at bounding box center [1475, 295] width 91 height 22
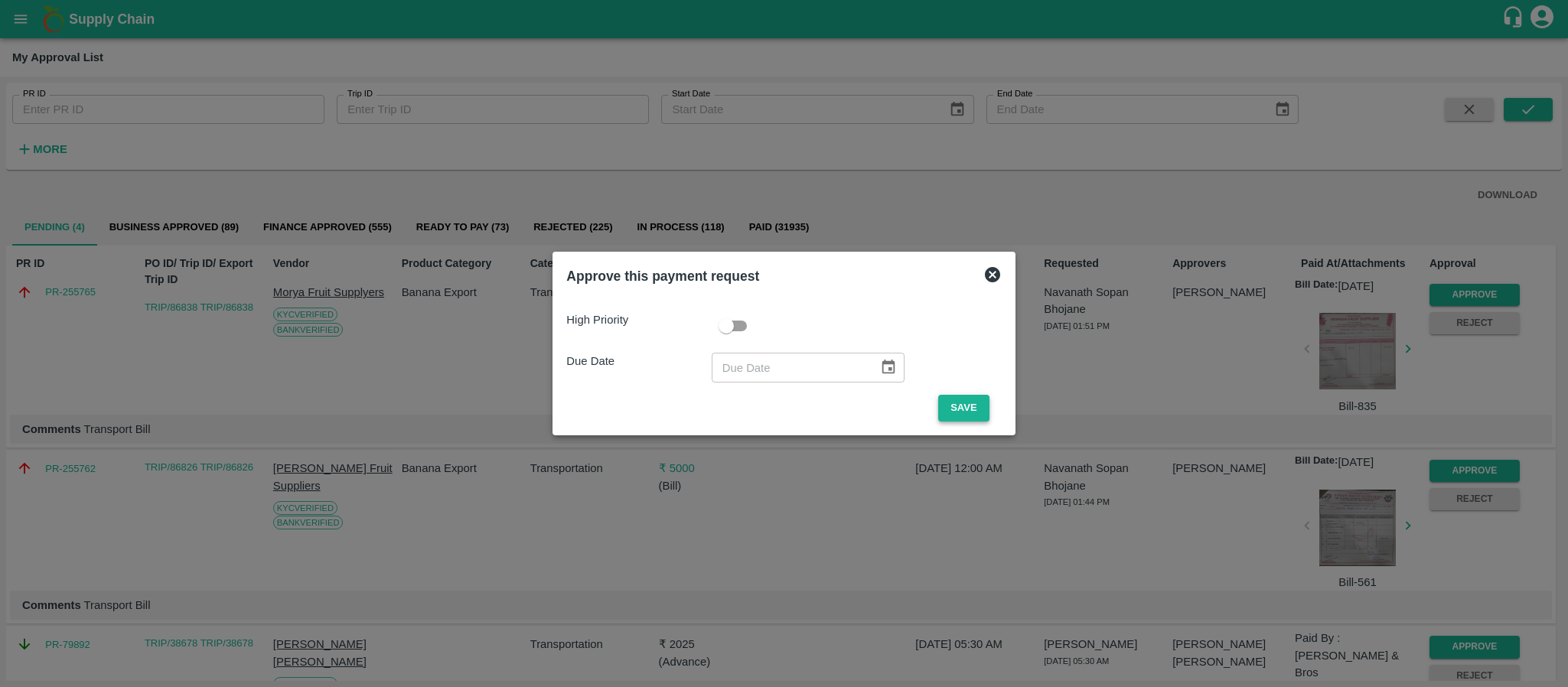
click at [948, 397] on button "Save" at bounding box center [963, 408] width 51 height 27
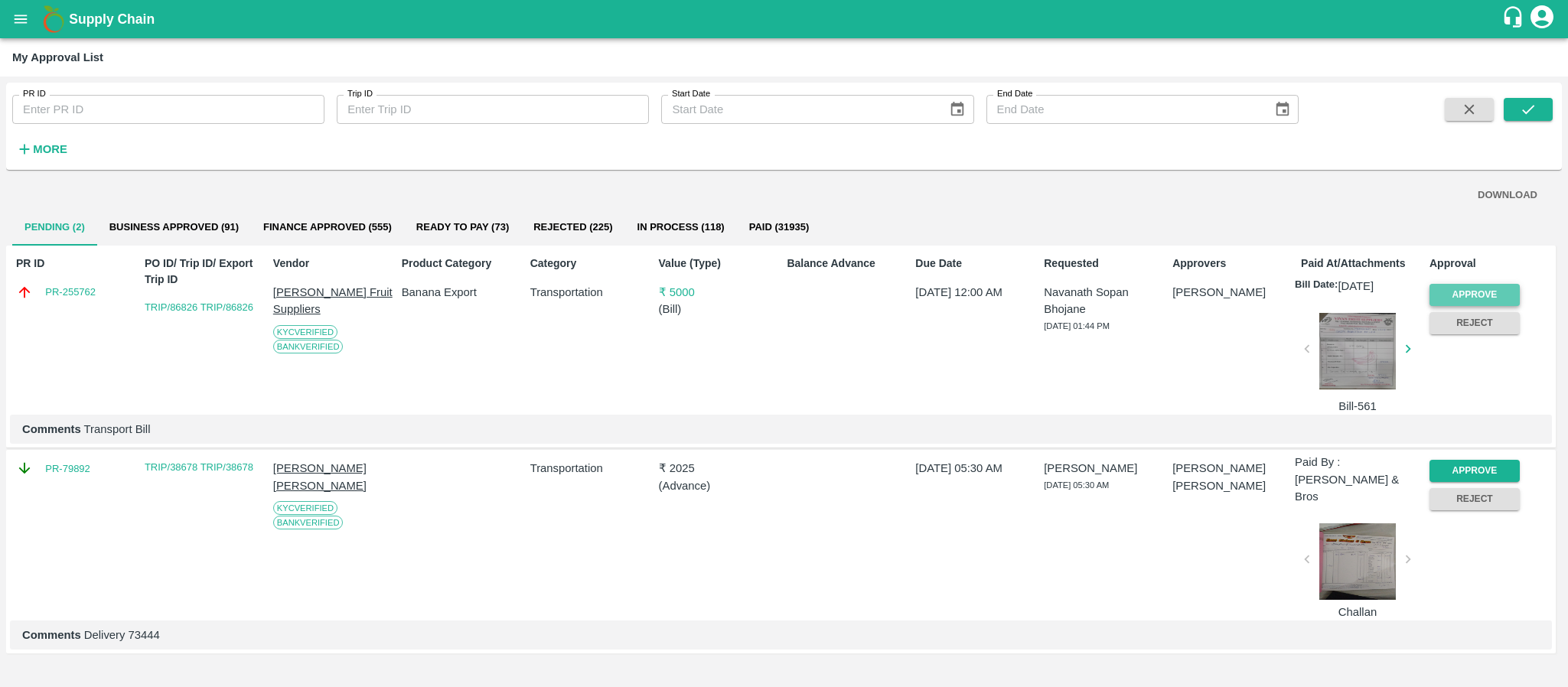
click at [1461, 294] on button "Approve" at bounding box center [1475, 295] width 91 height 22
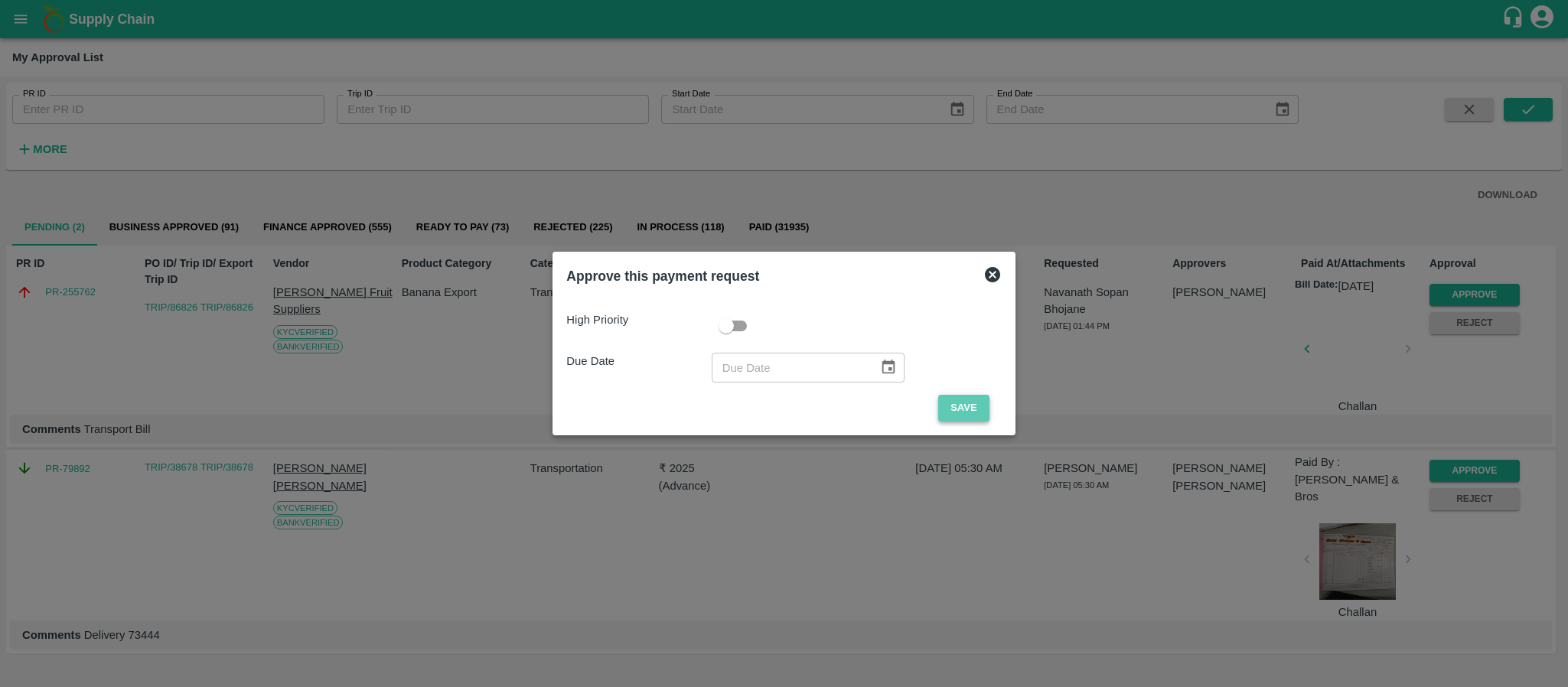
click at [962, 405] on button "Save" at bounding box center [963, 408] width 51 height 27
